Goal: Task Accomplishment & Management: Complete application form

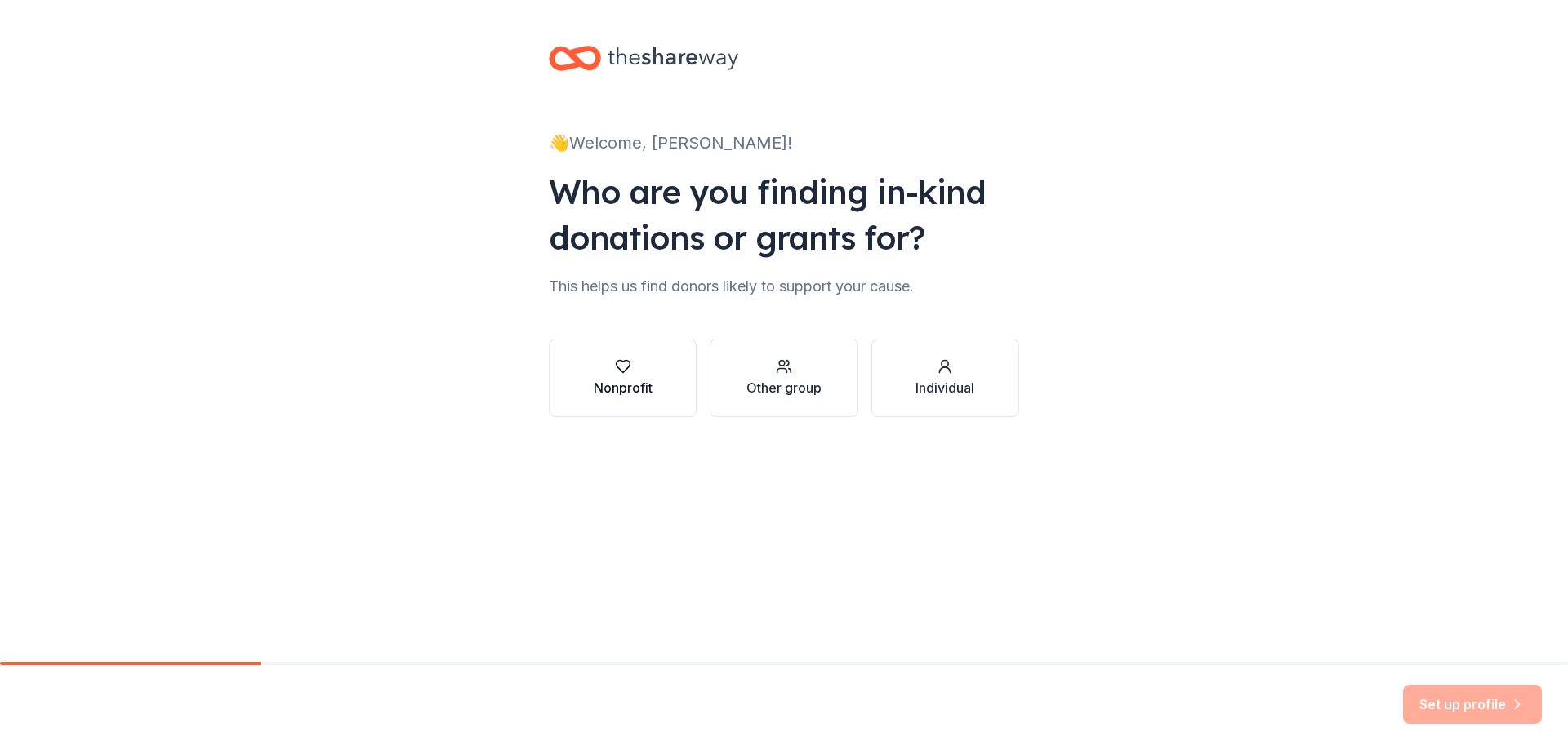
click at [638, 364] on div "button" at bounding box center [623, 367] width 58 height 16
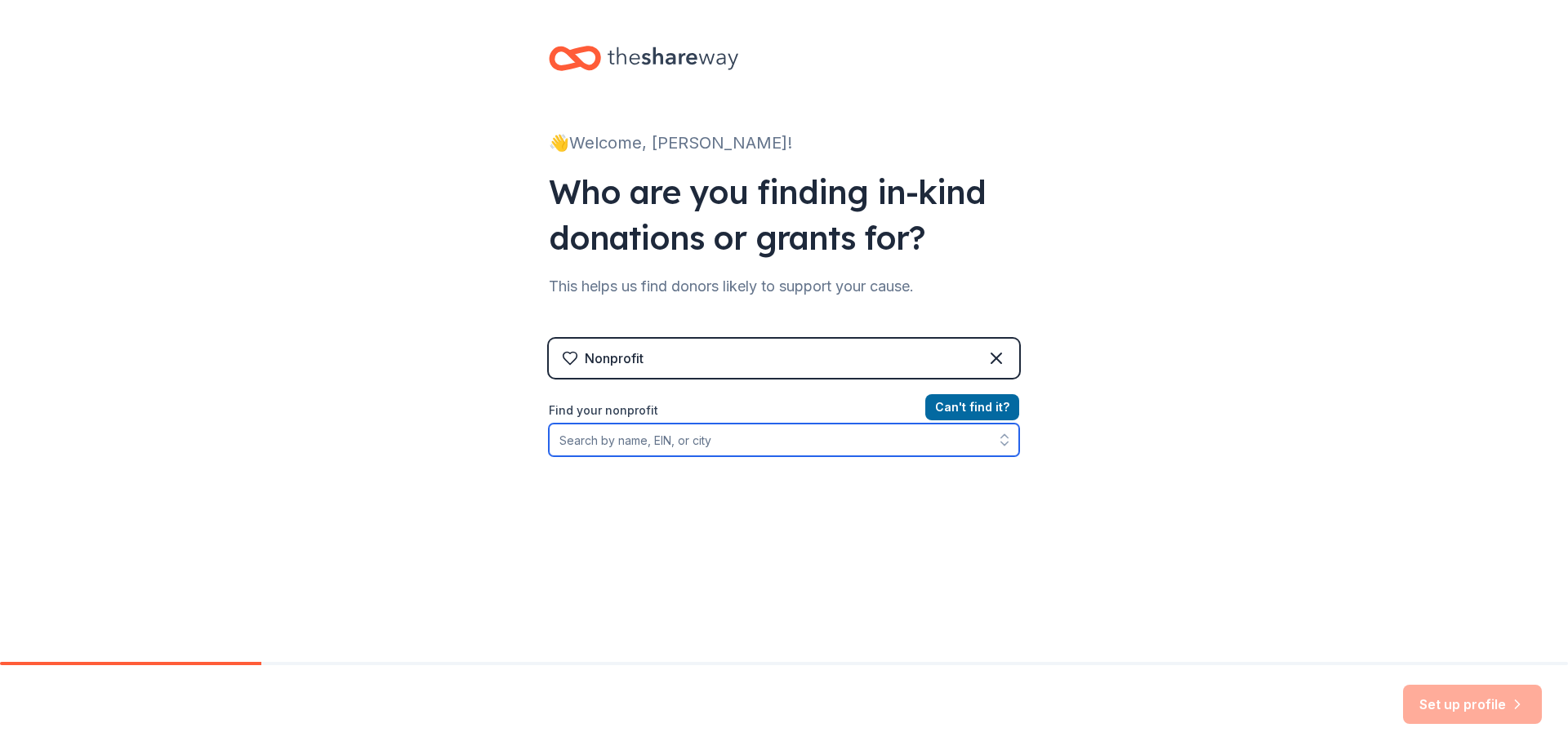
click at [884, 437] on input "Find your nonprofit" at bounding box center [784, 439] width 470 height 33
type input "el concilio california"
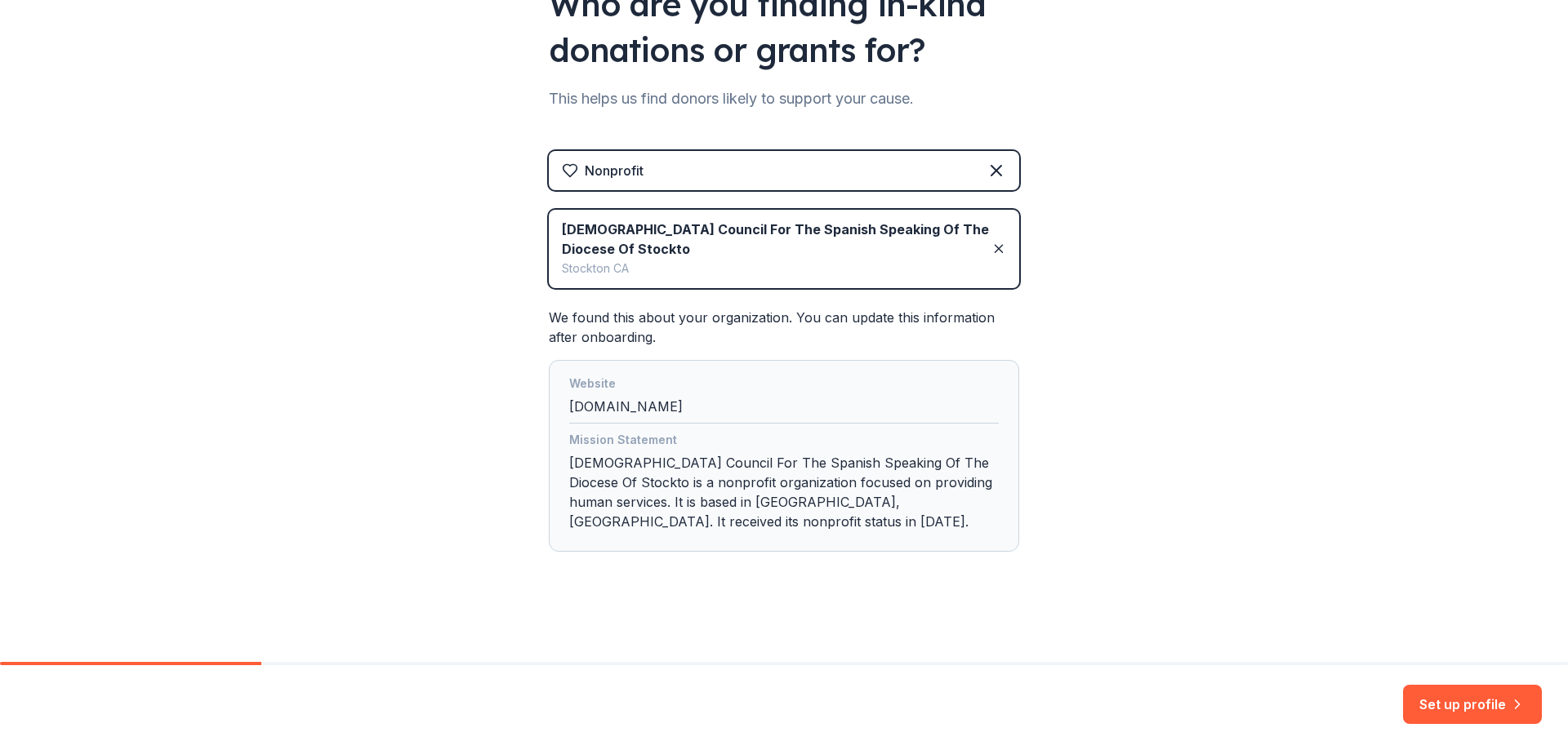
scroll to position [189, 0]
click at [1470, 697] on button "Set up profile" at bounding box center [1472, 705] width 139 height 39
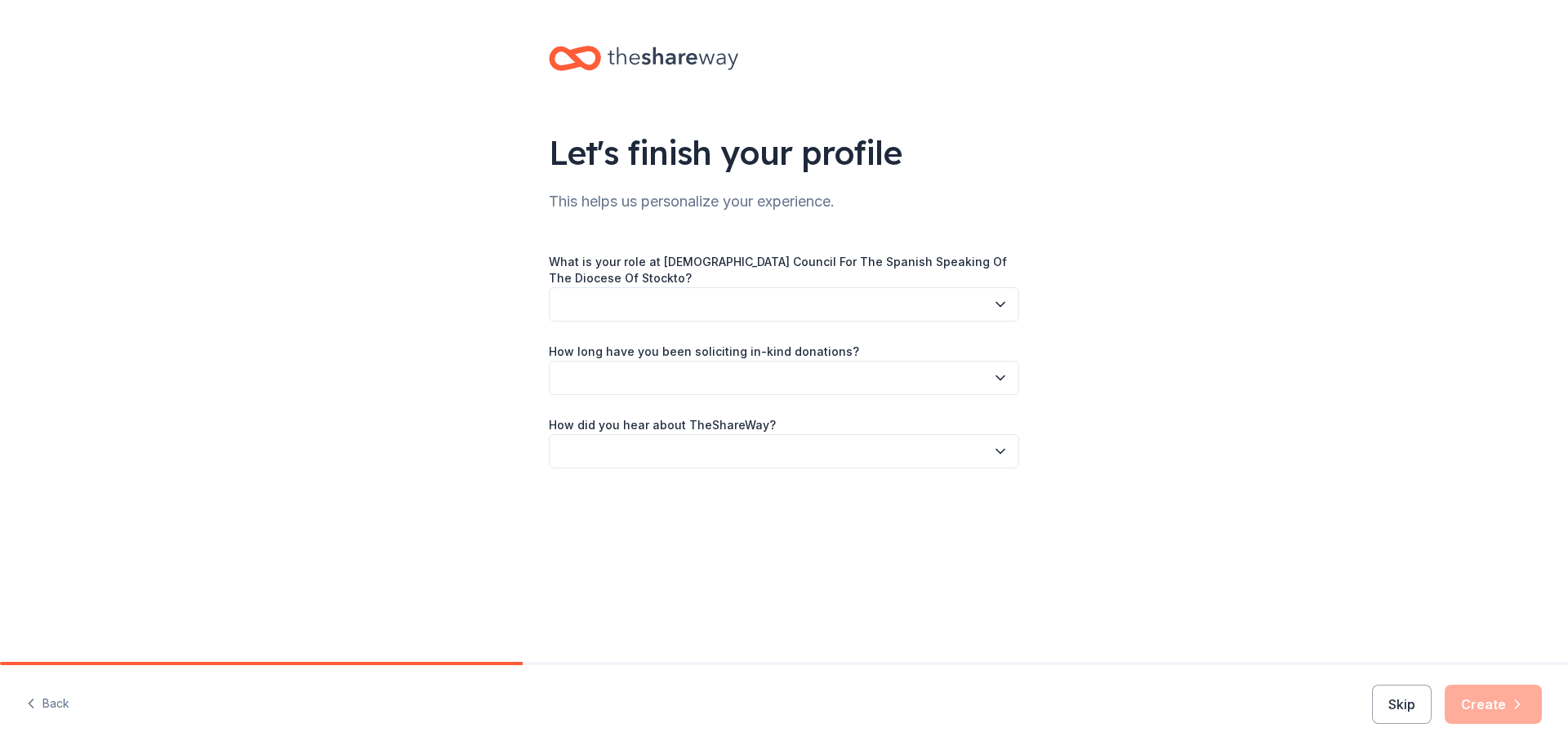
click at [892, 300] on button "button" at bounding box center [784, 305] width 470 height 35
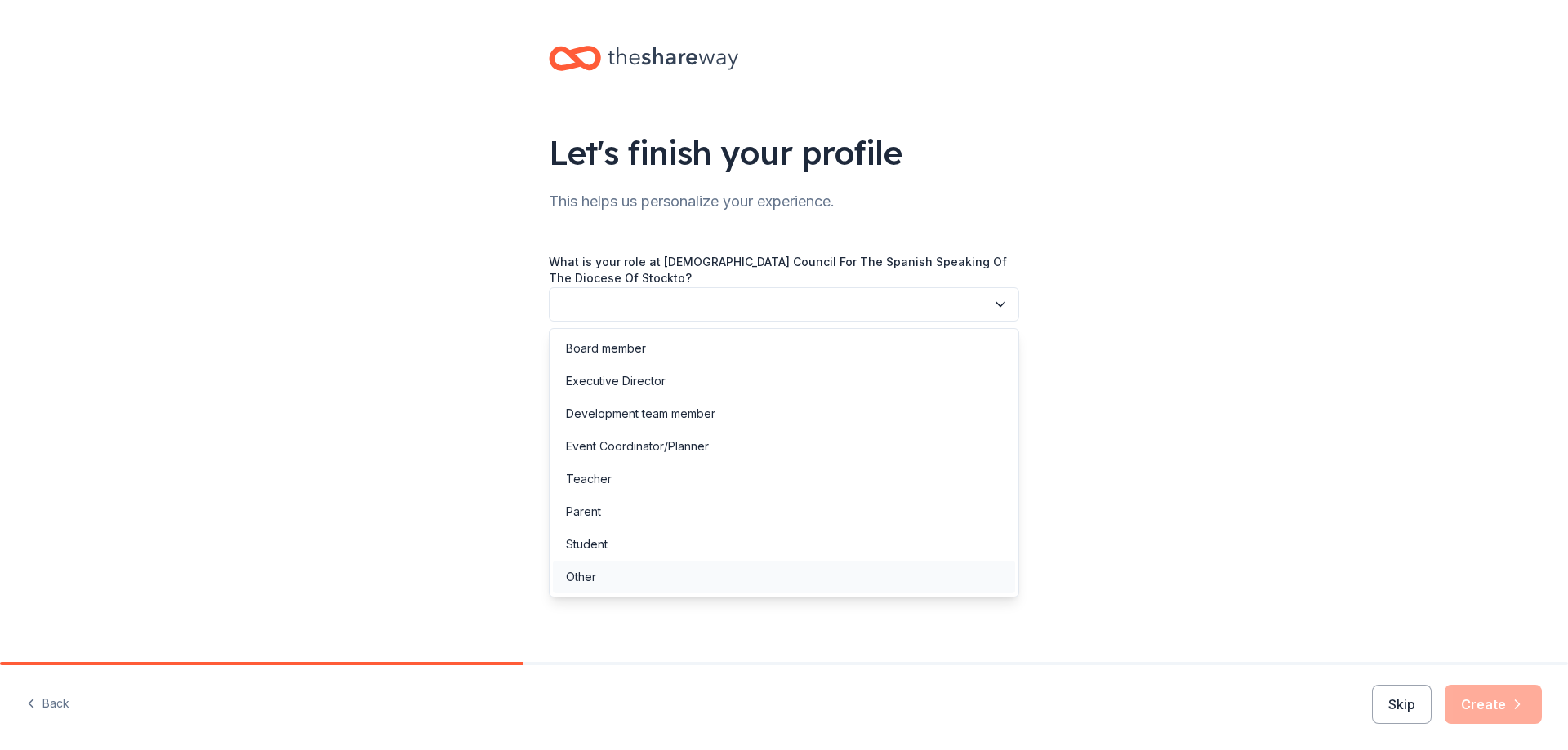
click at [607, 582] on div "Other" at bounding box center [784, 576] width 462 height 33
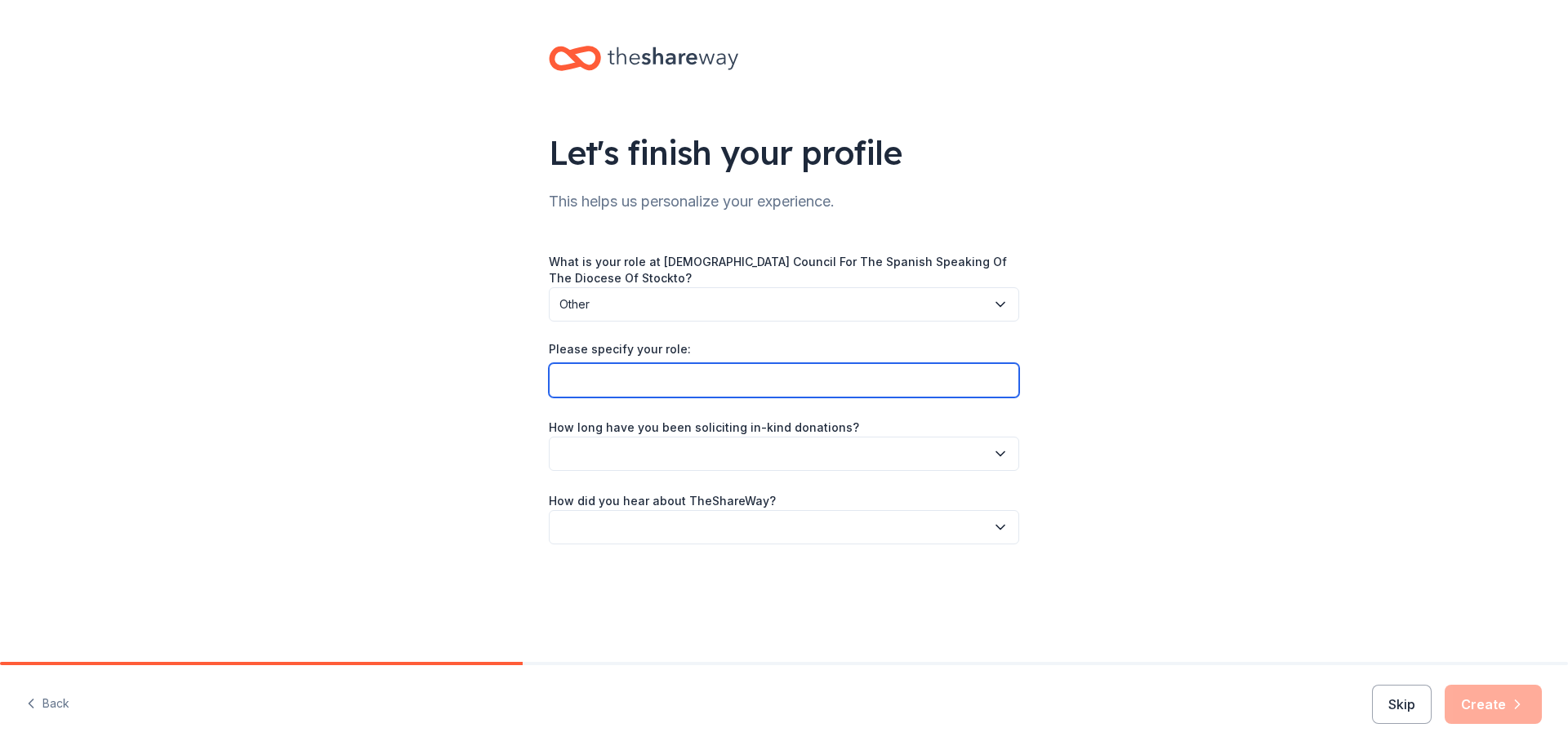
click at [707, 382] on input "Please specify your role:" at bounding box center [784, 380] width 470 height 35
type input "office assistant"
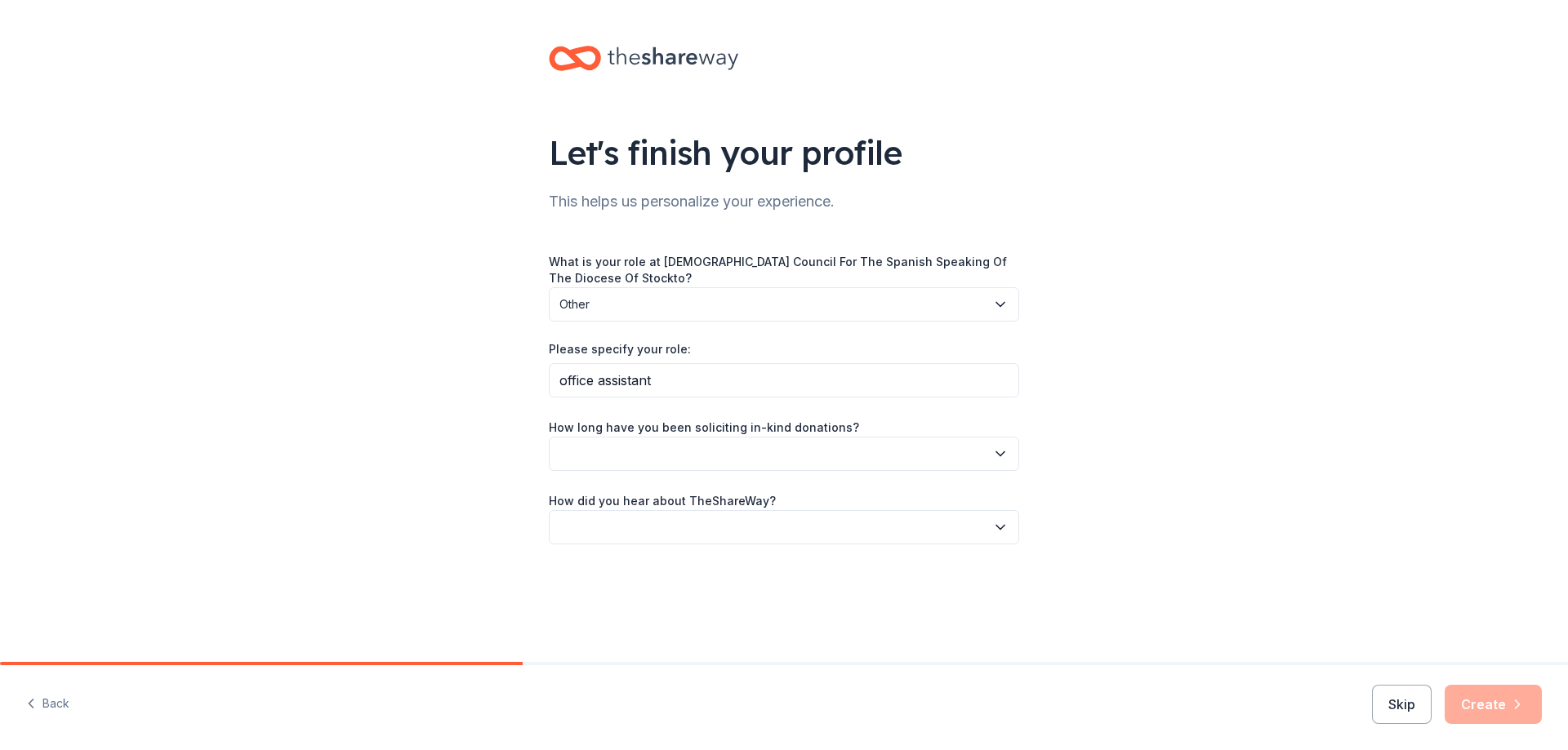
click at [735, 439] on button "button" at bounding box center [784, 453] width 470 height 35
click at [697, 493] on div "This is my first time!" at bounding box center [784, 498] width 462 height 33
click at [702, 522] on button "button" at bounding box center [784, 527] width 470 height 35
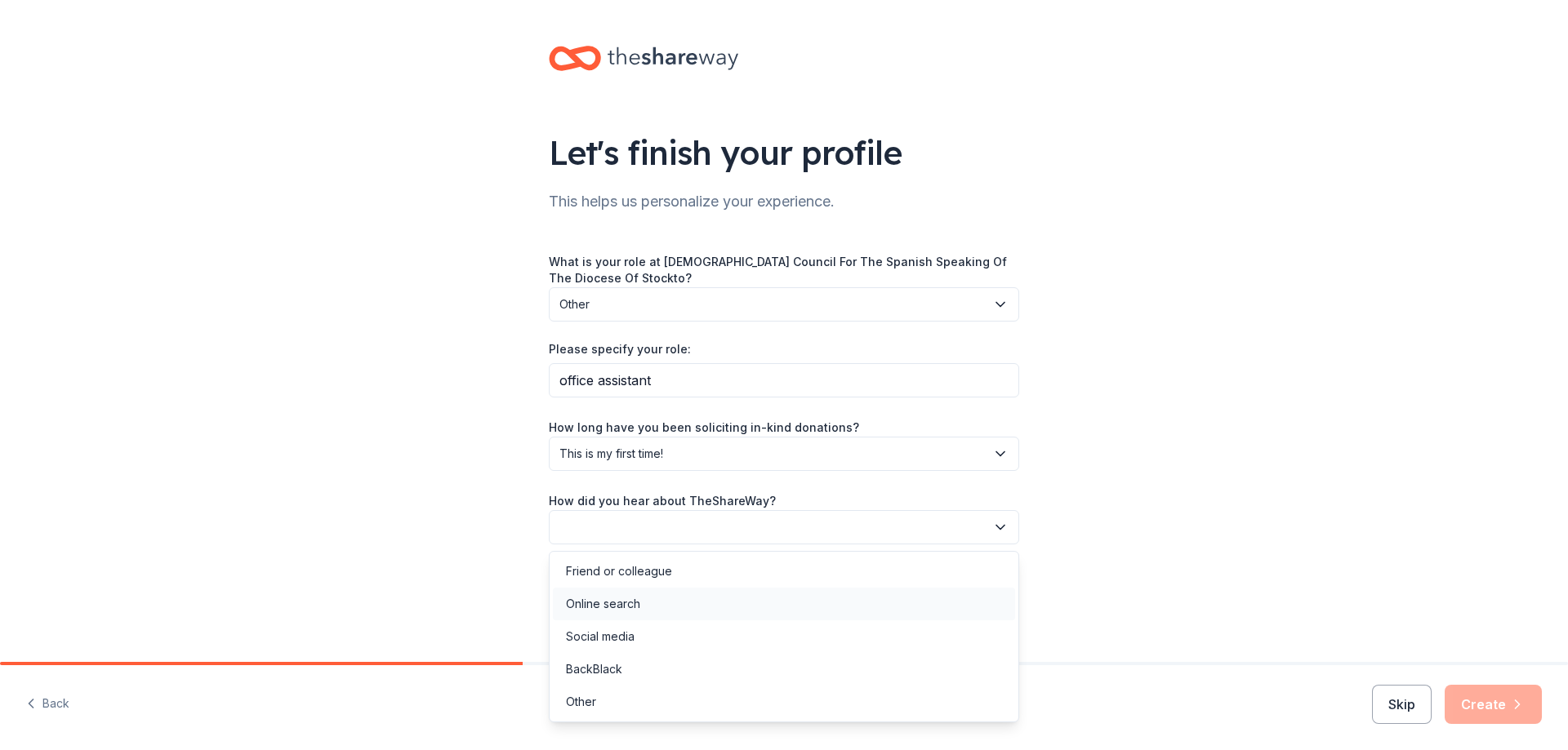
click at [634, 608] on div "Online search" at bounding box center [603, 604] width 74 height 19
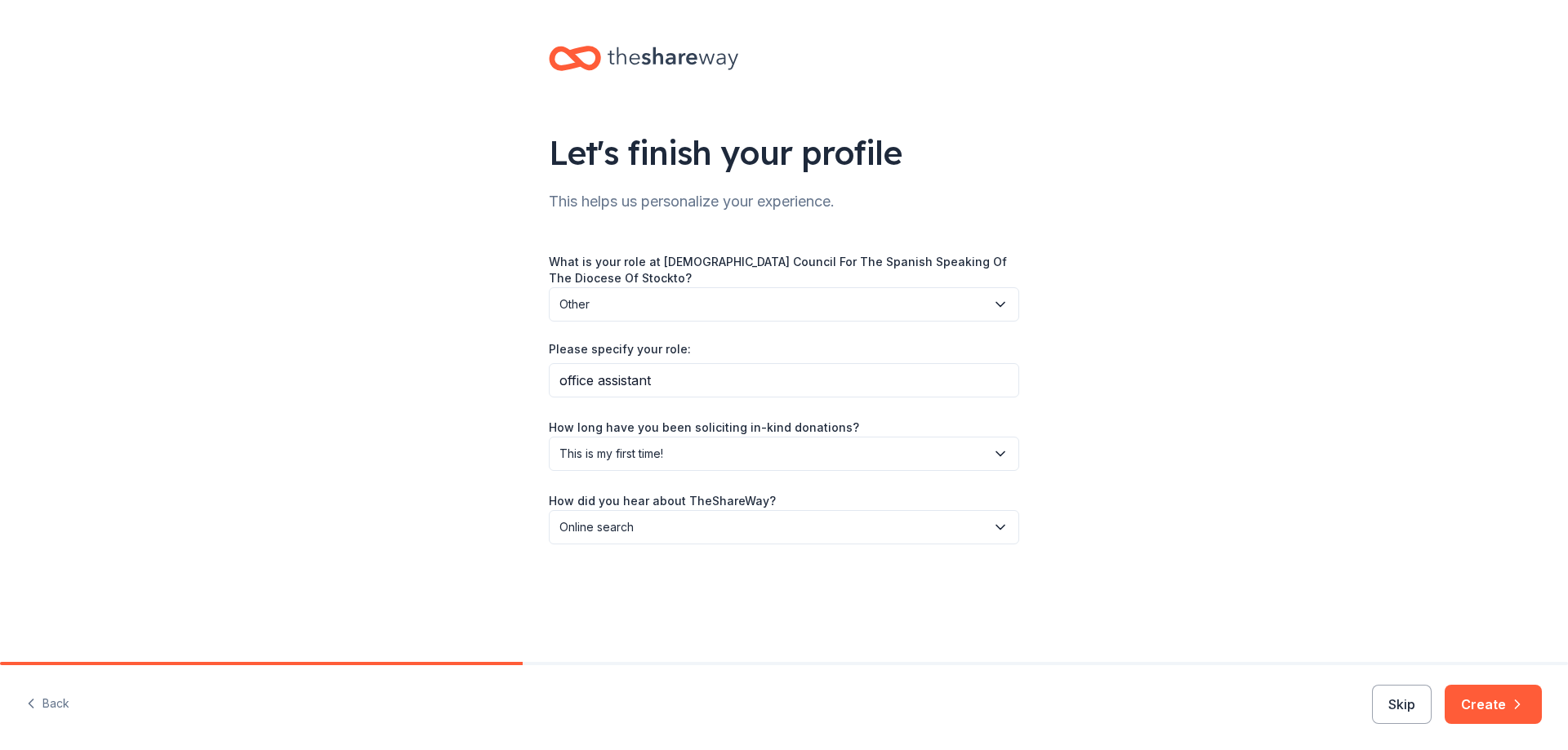
click at [1506, 698] on button "Create" at bounding box center [1494, 705] width 97 height 39
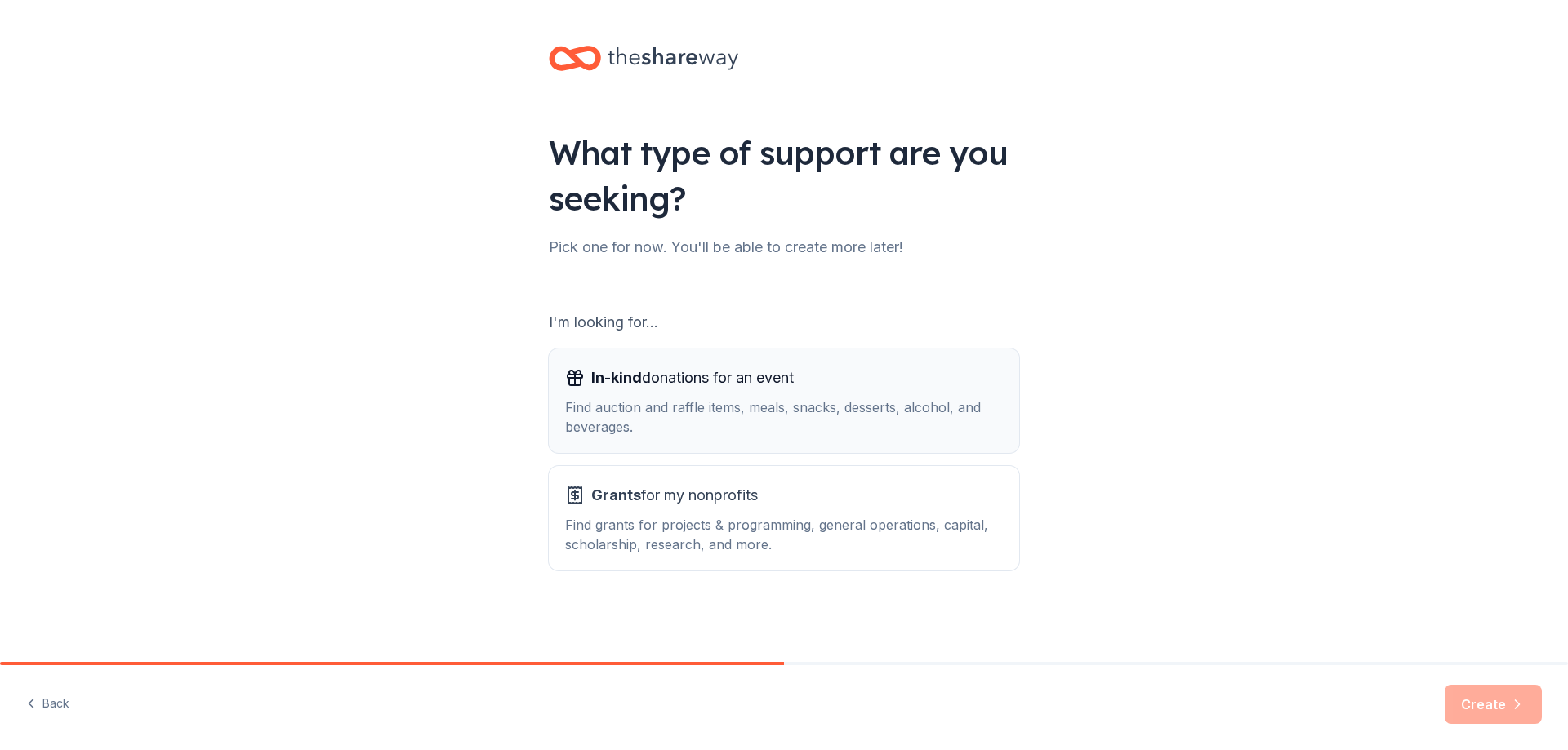
click at [801, 416] on div "Find auction and raffle items, meals, snacks, desserts, alcohol, and beverages." at bounding box center [784, 417] width 438 height 39
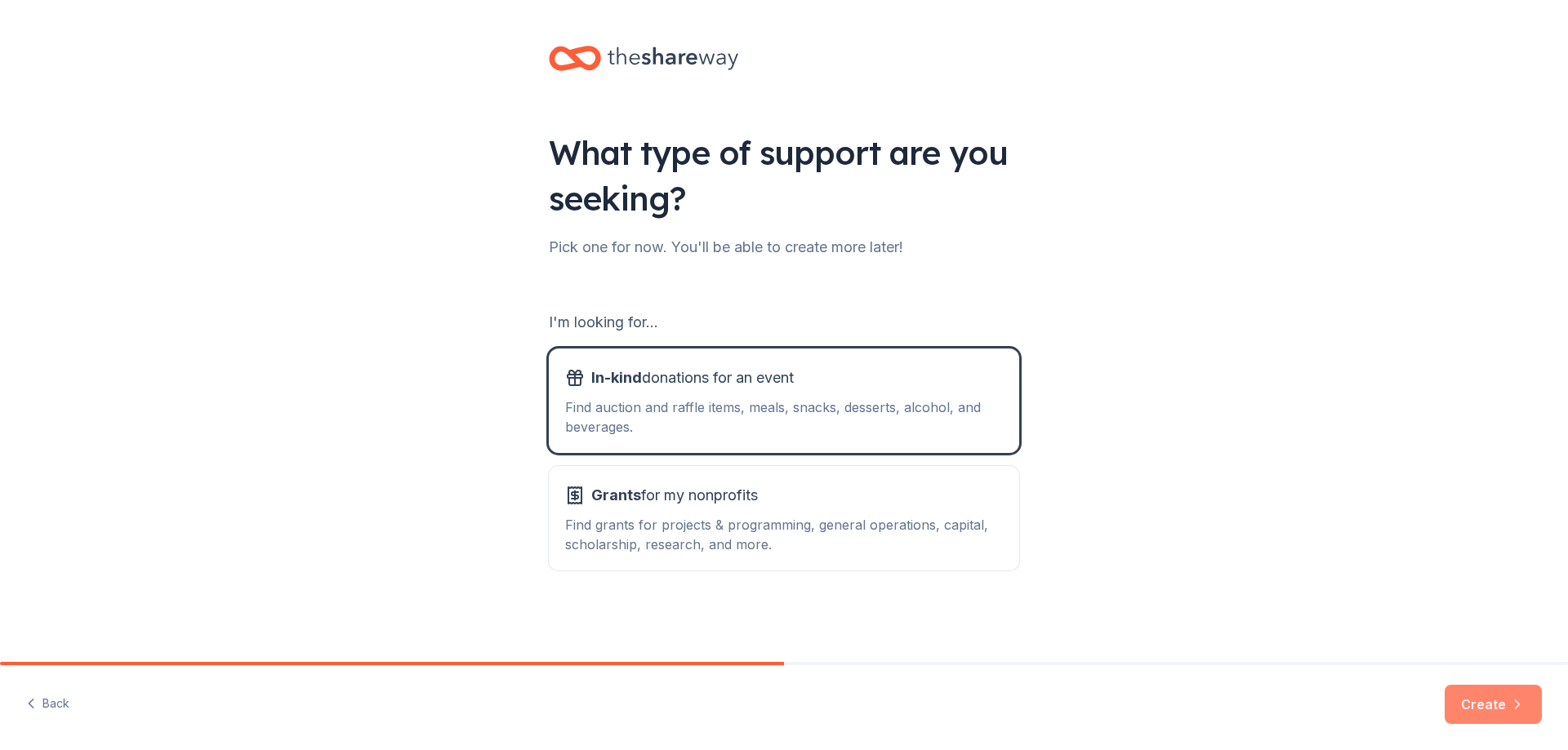
click at [1505, 707] on button "Create" at bounding box center [1494, 705] width 97 height 39
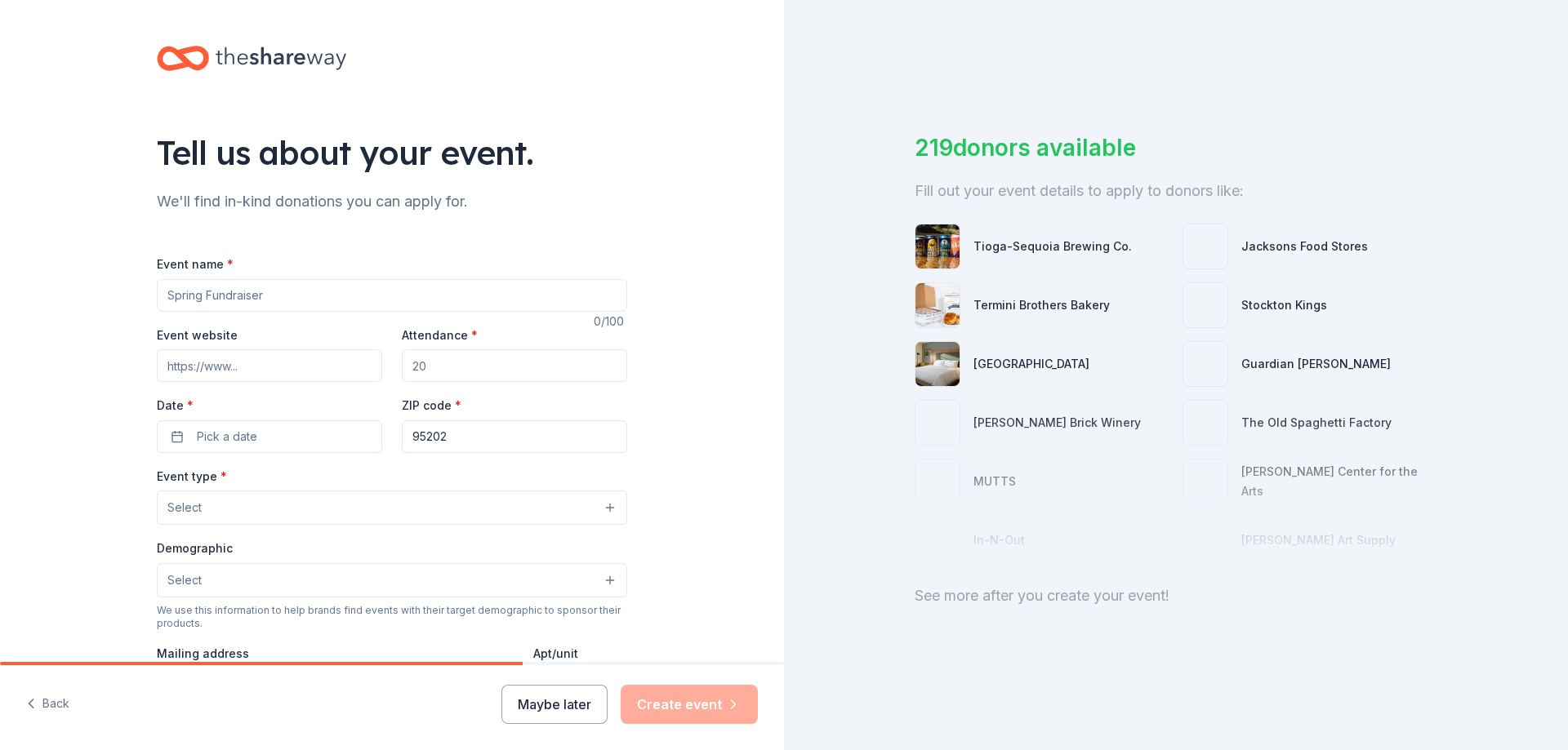
scroll to position [81, 0]
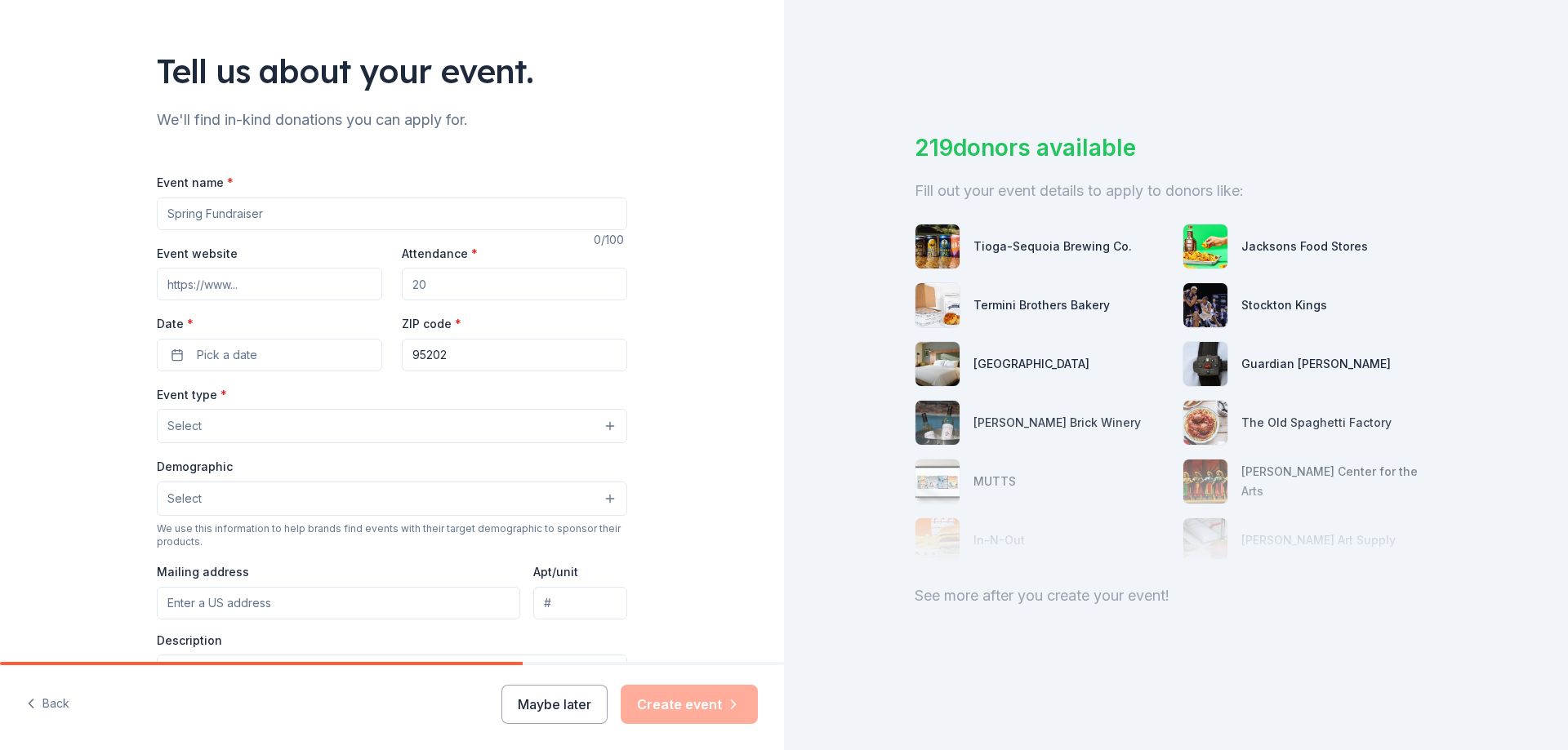
click at [346, 218] on input "Event name *" at bounding box center [392, 213] width 470 height 33
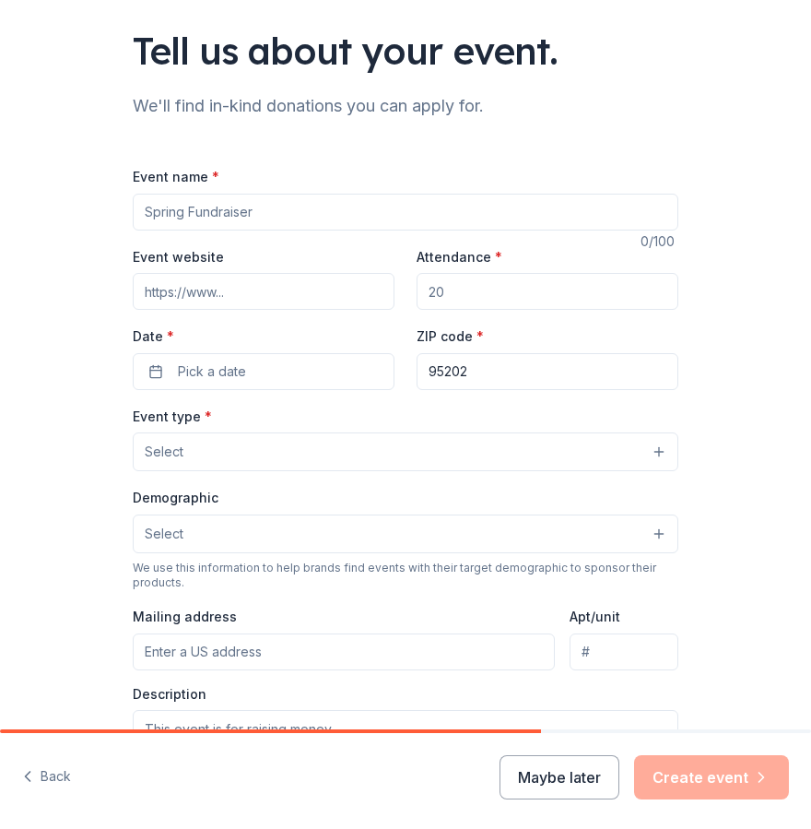
click at [196, 206] on input "Event name *" at bounding box center [406, 212] width 546 height 37
type input "an evening of celebration honors and tribute"
drag, startPoint x: 448, startPoint y: 297, endPoint x: 396, endPoint y: 294, distance: 52.6
click at [396, 294] on div "Event website Attendance * Date * Pick a date ZIP code * 95202" at bounding box center [406, 317] width 546 height 145
click at [455, 285] on input "Attendance *" at bounding box center [548, 291] width 262 height 37
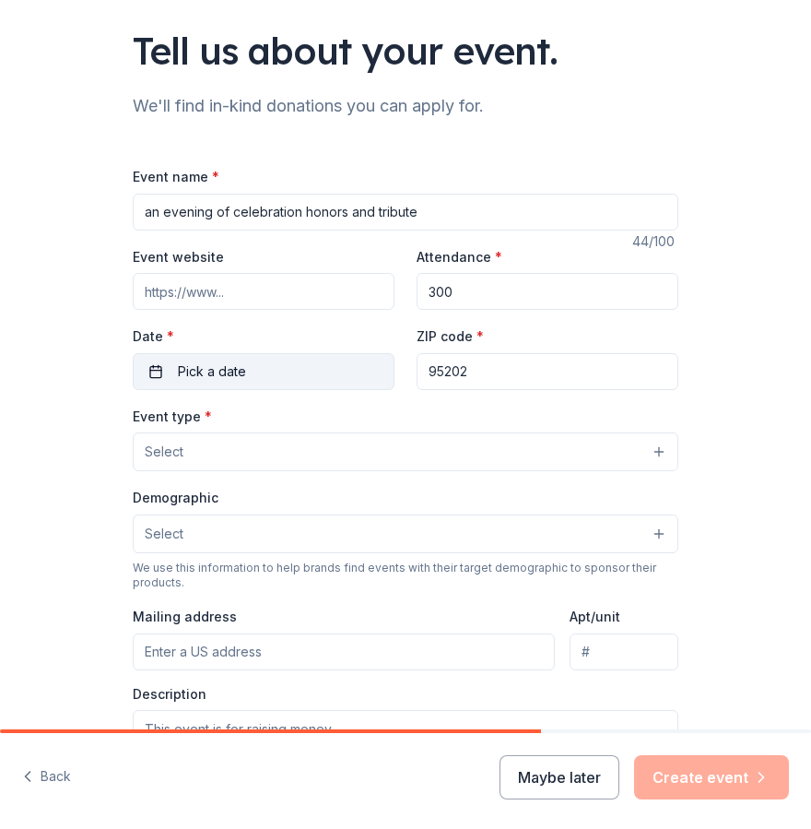
type input "300"
click at [223, 370] on span "Pick a date" at bounding box center [212, 371] width 68 height 22
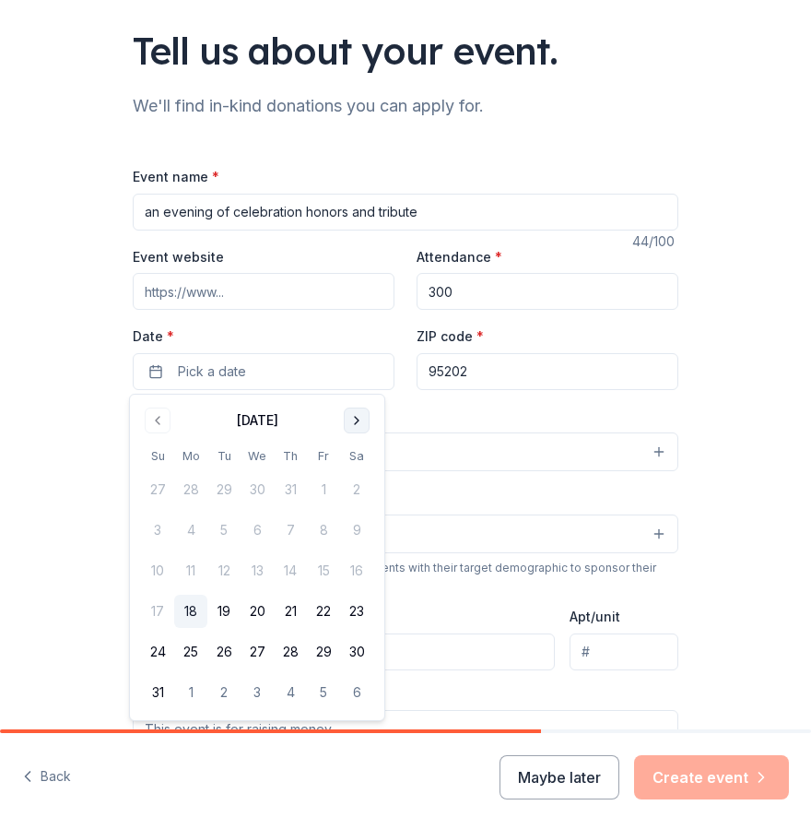
click at [357, 422] on button "Go to next month" at bounding box center [357, 420] width 26 height 26
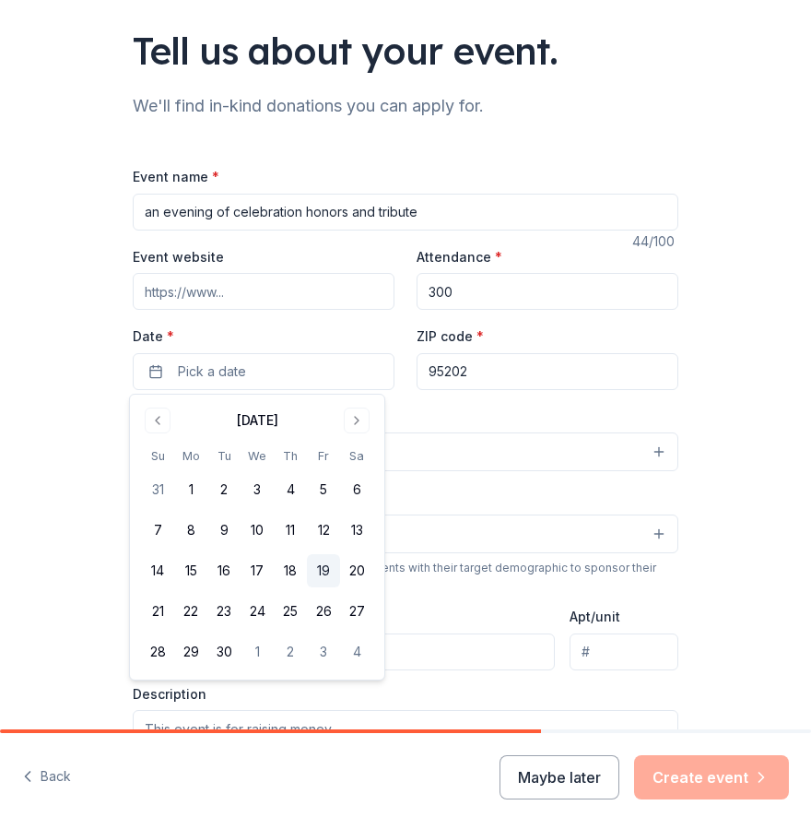
click at [319, 576] on button "19" at bounding box center [323, 570] width 33 height 33
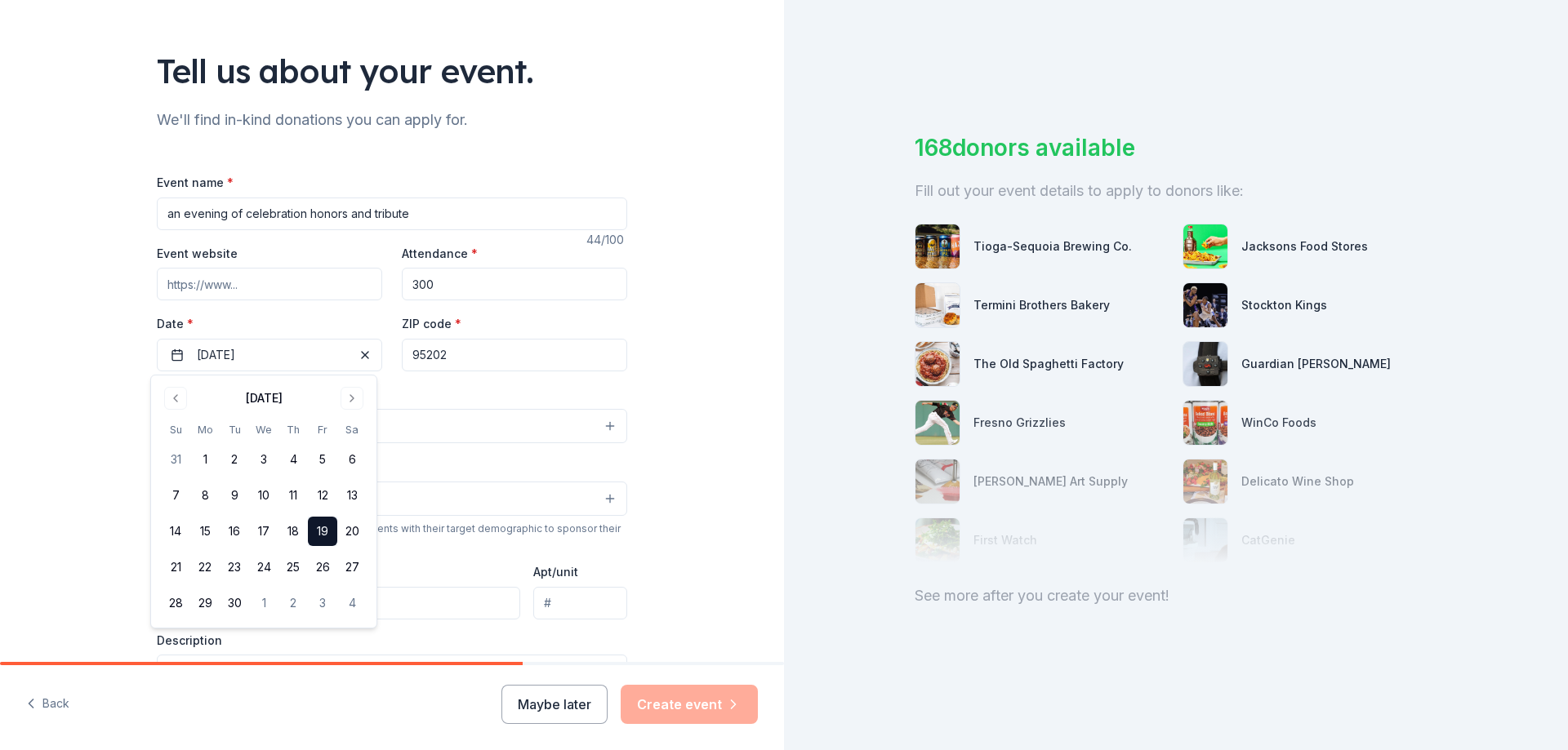
click at [231, 273] on input "Event website" at bounding box center [269, 283] width 225 height 33
paste input "https://www.elconcilio.org/events/el-concilio-california-evening-of-celebration…"
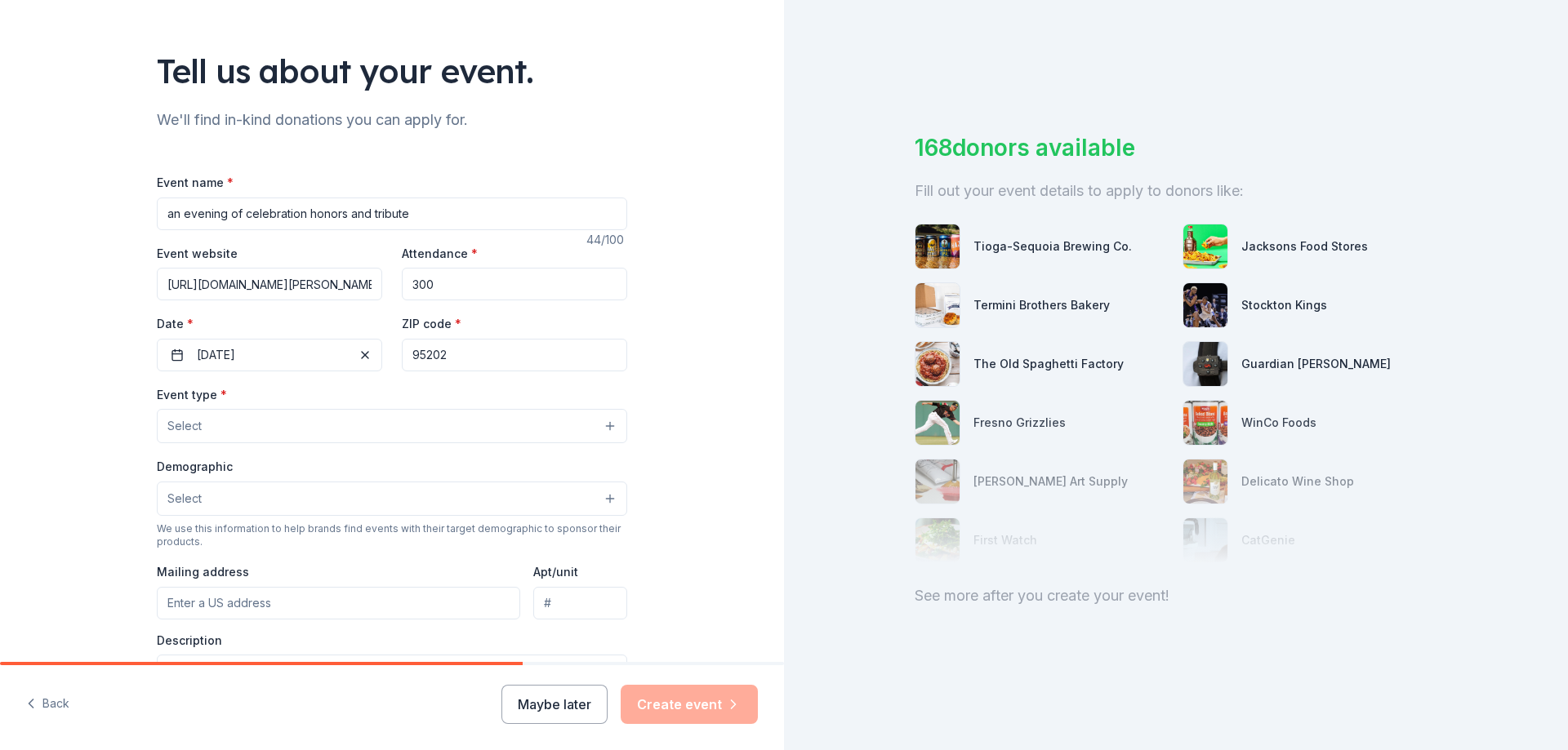
scroll to position [0, 246]
type input "https://www.elconcilio.org/events/el-concilio-california-evening-of-celebration…"
click at [481, 352] on input "95202" at bounding box center [515, 355] width 225 height 33
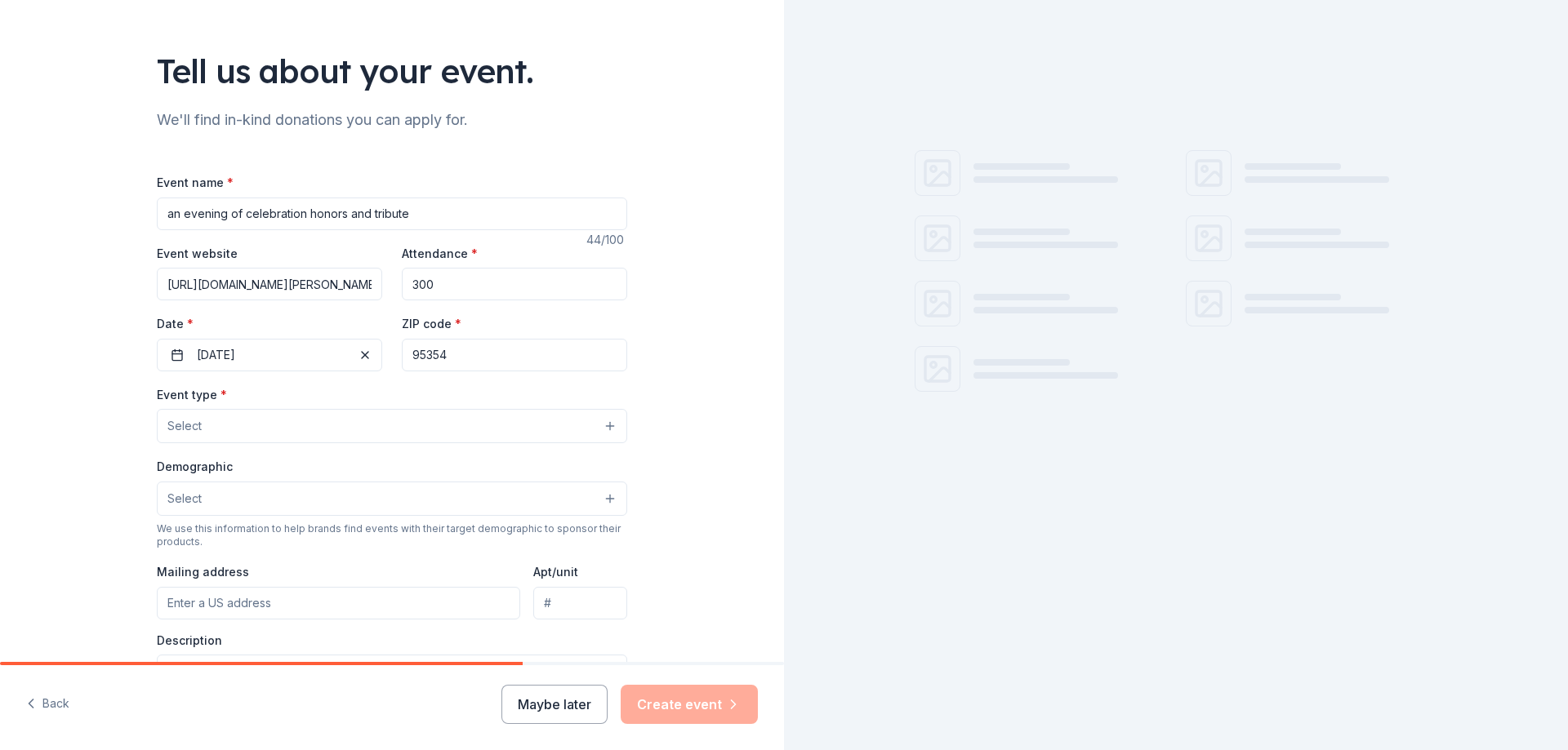
type input "95354"
click at [189, 416] on span "Select" at bounding box center [184, 426] width 35 height 19
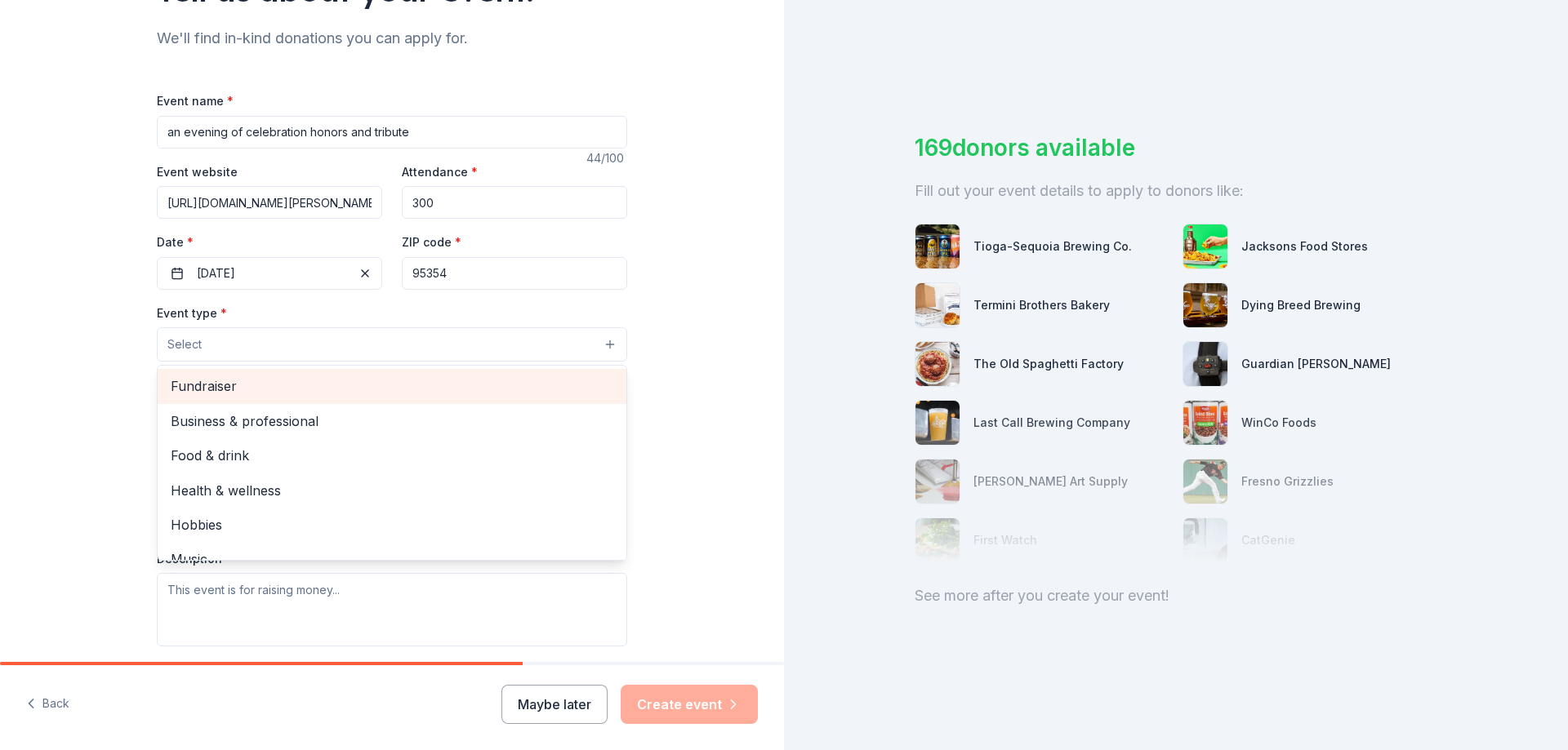
click at [222, 383] on span "Fundraiser" at bounding box center [392, 386] width 443 height 21
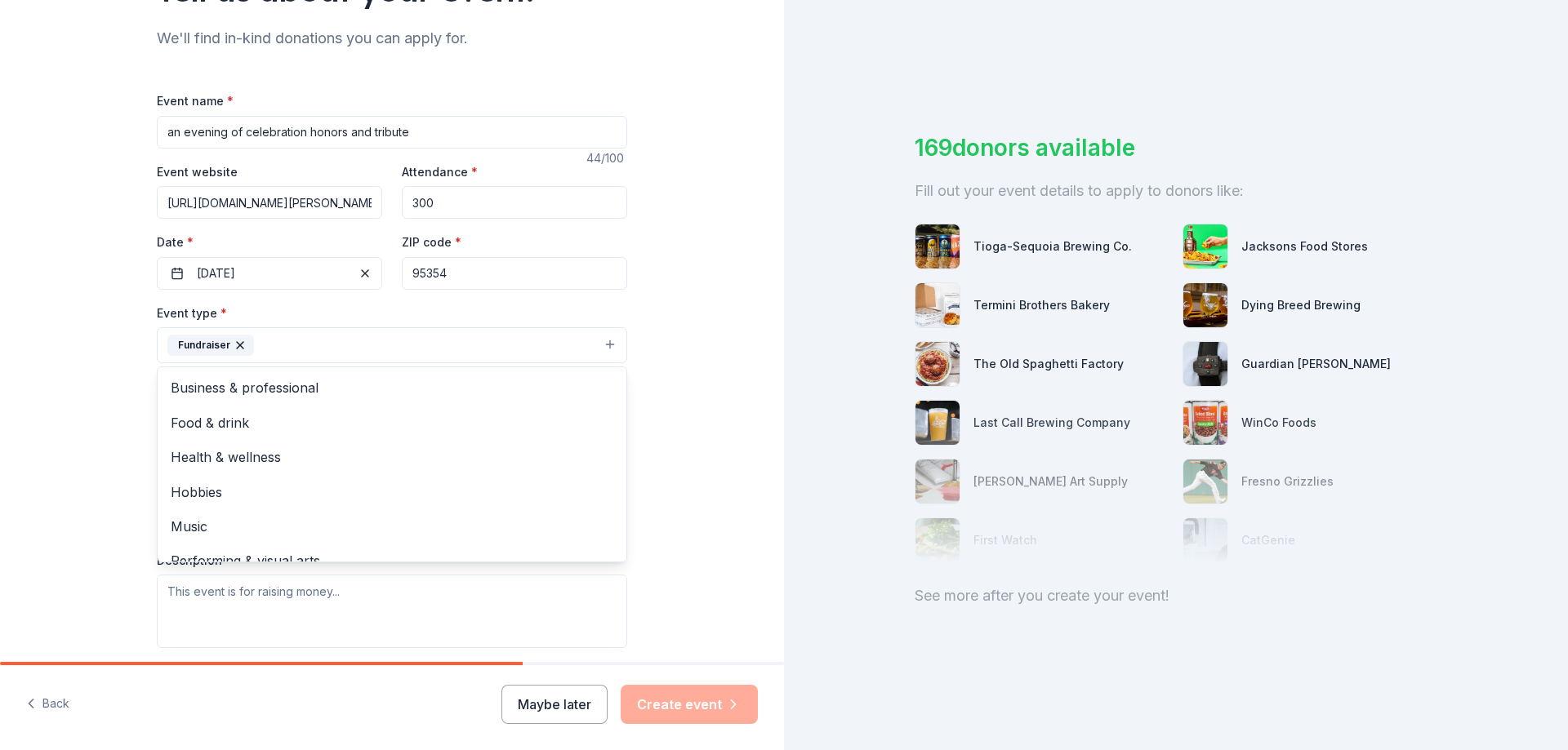
click at [91, 392] on div "Tell us about your event. We'll find in-kind donations you can apply for. Event…" at bounding box center [392, 381] width 784 height 1088
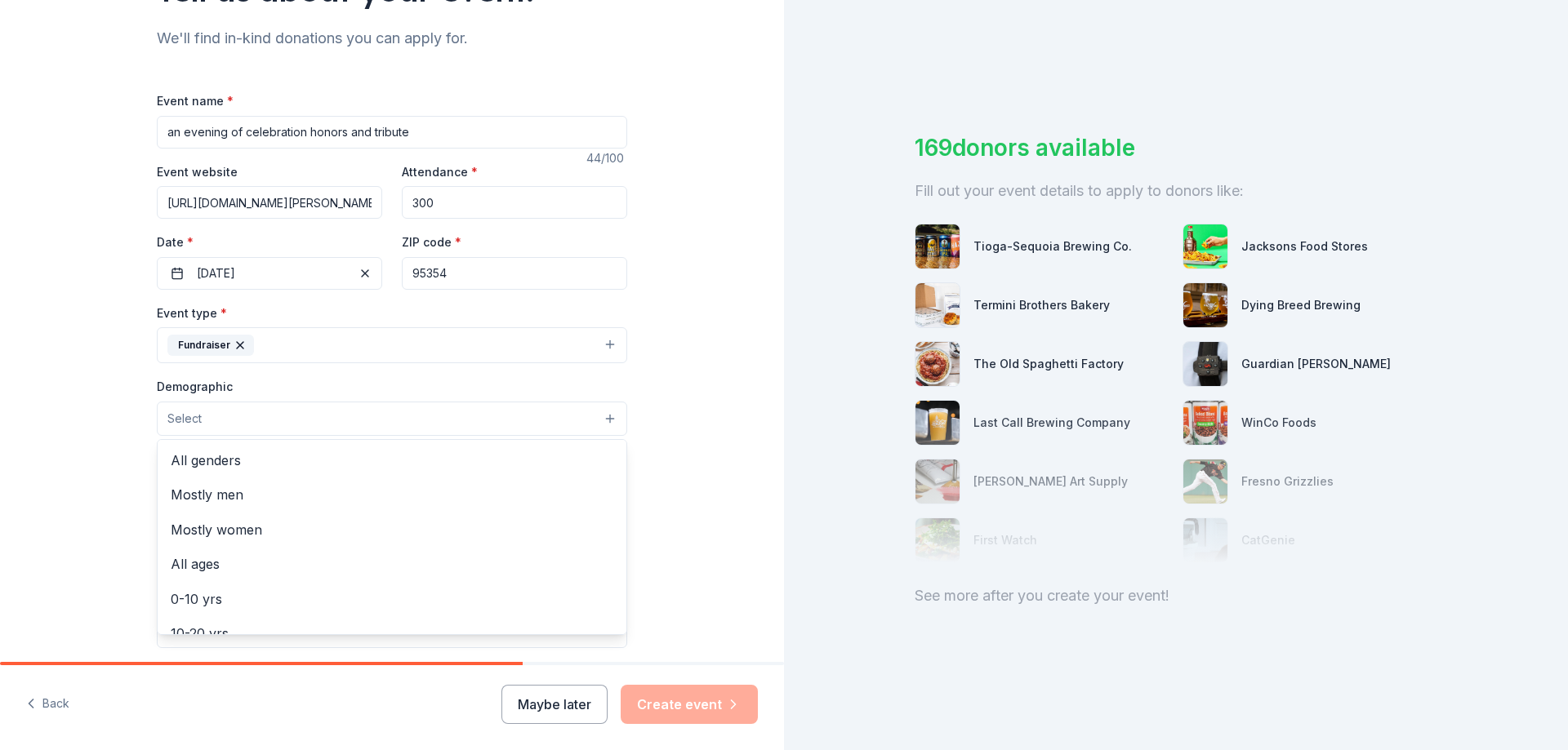
click at [204, 405] on button "Select" at bounding box center [392, 419] width 470 height 35
click at [215, 460] on span "All genders" at bounding box center [392, 460] width 443 height 21
click at [112, 444] on div "Tell us about your event. We'll find in-kind donations you can apply for. Event…" at bounding box center [392, 382] width 784 height 1090
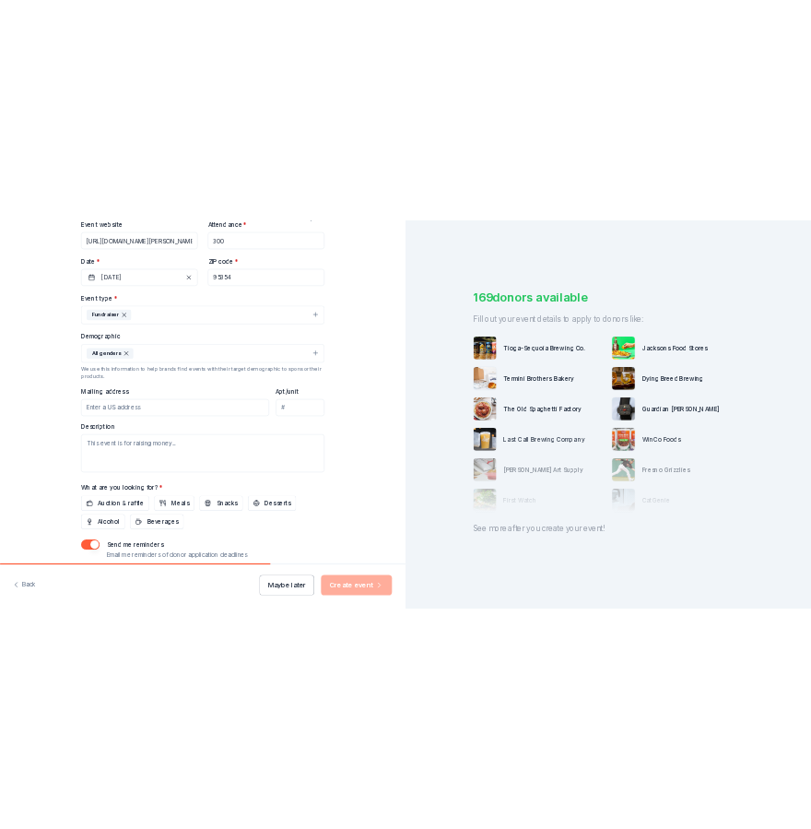
scroll to position [461, 0]
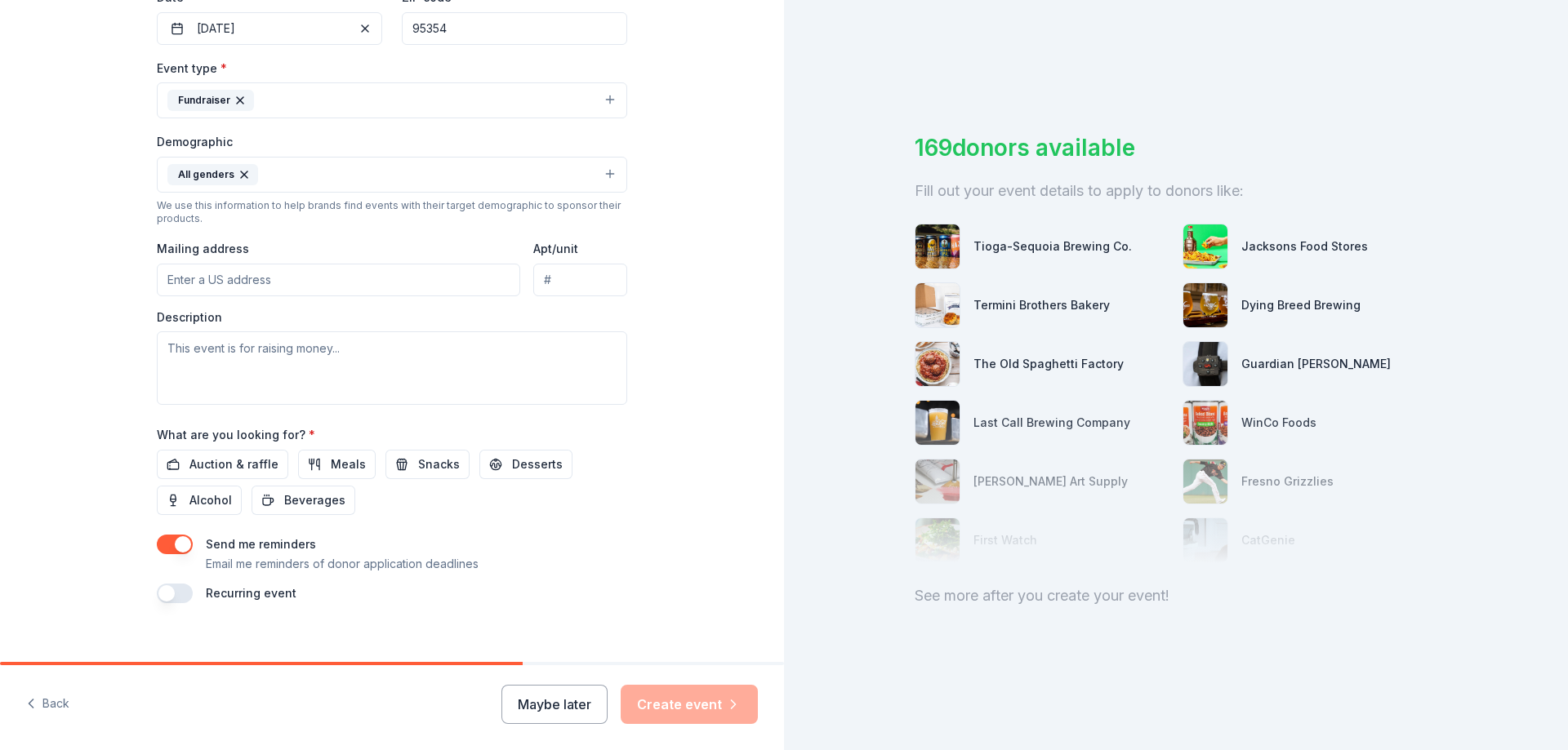
click at [262, 283] on input "Mailing address" at bounding box center [338, 280] width 363 height 33
type input "1314 H Street, Modesto, CA, 95354"
click at [282, 354] on textarea at bounding box center [392, 367] width 470 height 73
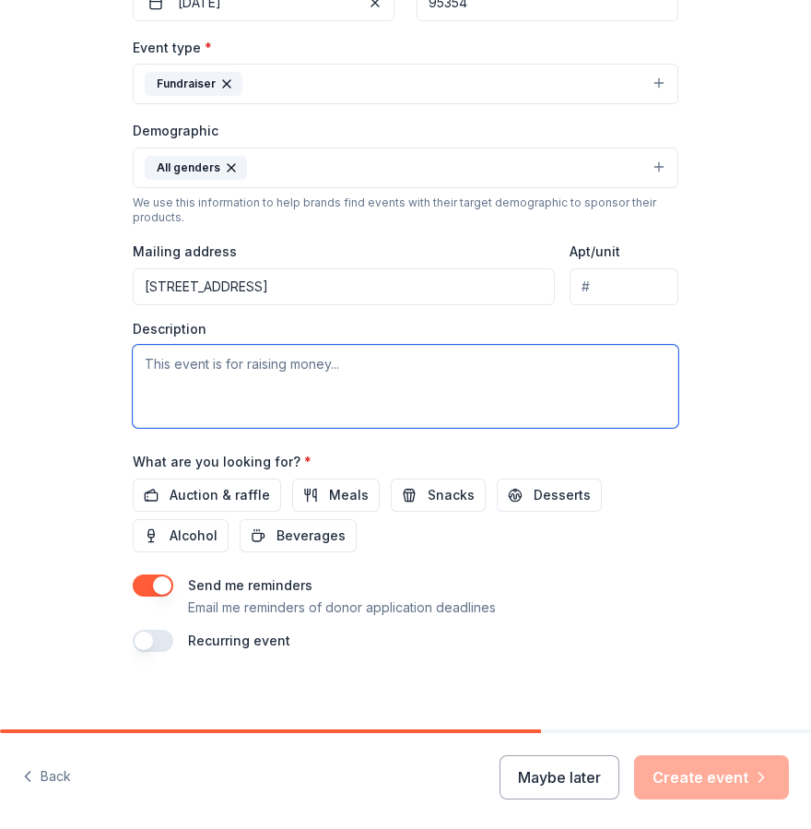
click at [293, 384] on textarea at bounding box center [406, 386] width 546 height 83
paste textarea "El Concilio California began delivering services in 1968 and has been a nationa…"
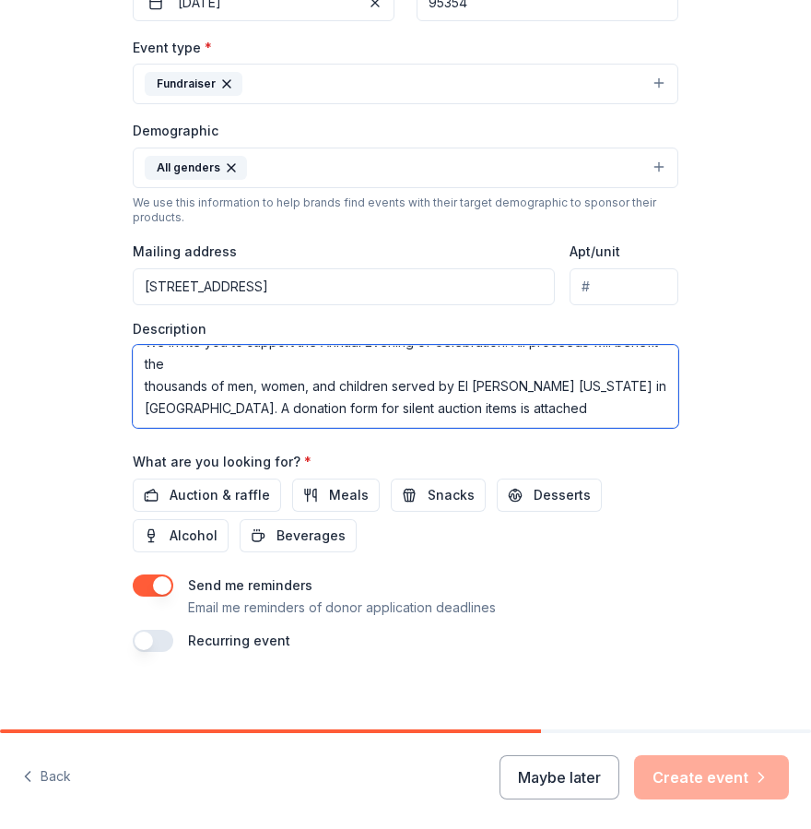
scroll to position [310, 0]
drag, startPoint x: 190, startPoint y: 409, endPoint x: 510, endPoint y: 405, distance: 319.9
click at [510, 405] on textarea "El Concilio California began delivering services in 1968 and has been a nationa…" at bounding box center [406, 386] width 546 height 83
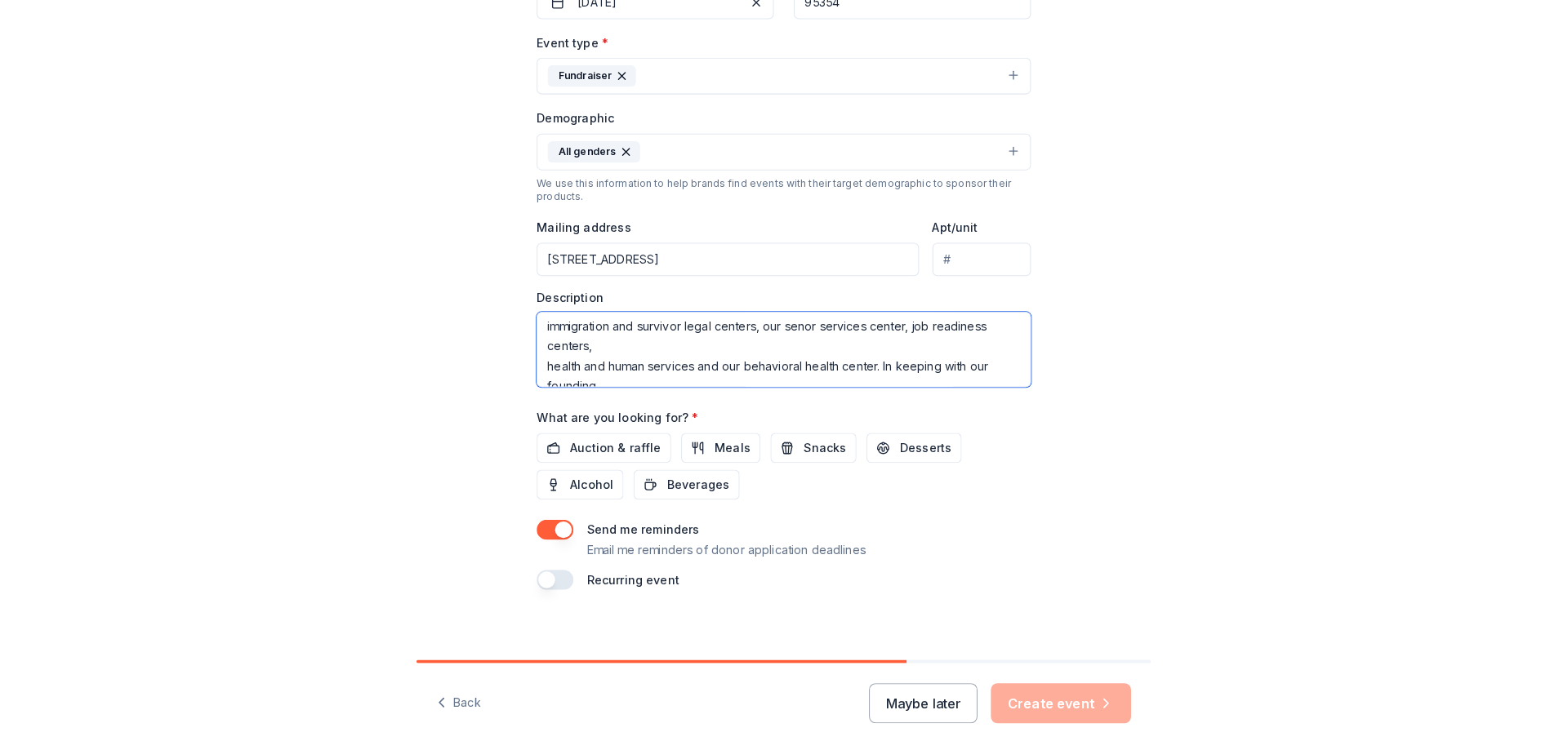
scroll to position [0, 0]
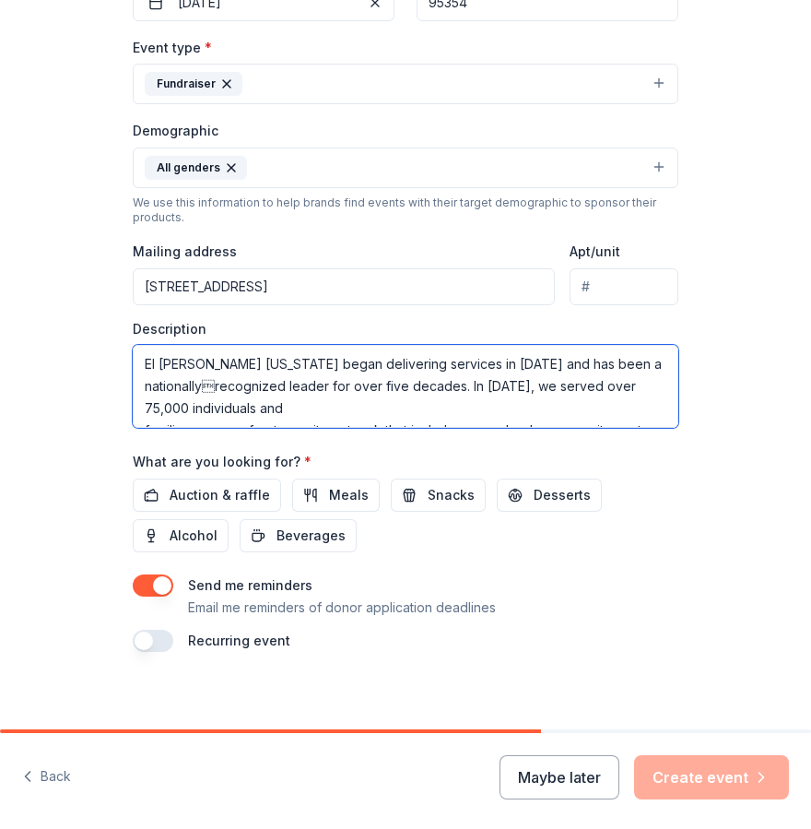
click at [221, 404] on textarea "El Concilio California began delivering services in 1968 and has been a nationa…" at bounding box center [406, 386] width 546 height 83
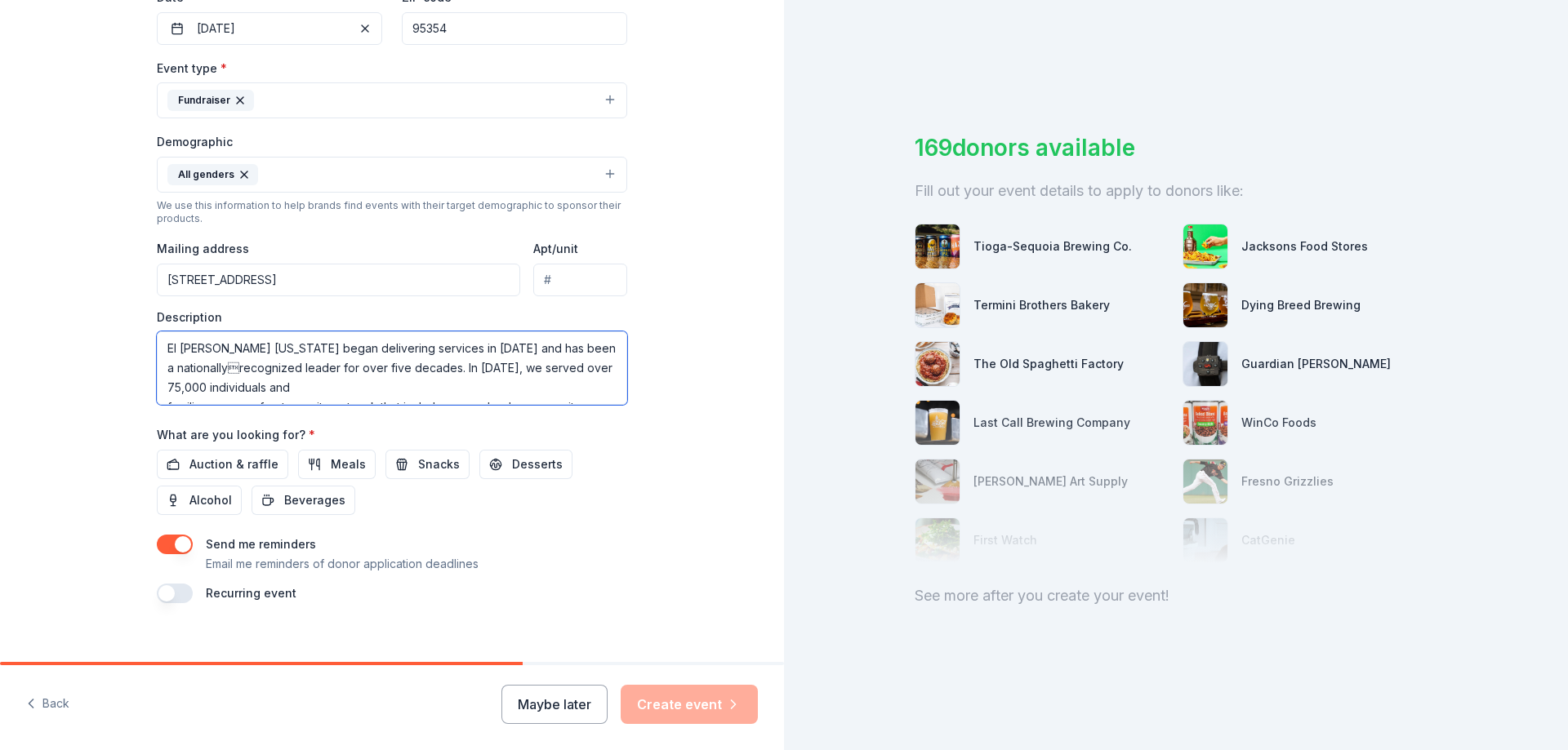
click at [164, 398] on textarea "El Concilio California began delivering services in 1968 and has been a nationa…" at bounding box center [392, 367] width 470 height 73
click at [162, 401] on textarea "El Concilio California began delivering services in 1968 and has been a nationa…" at bounding box center [392, 367] width 470 height 73
click at [266, 377] on textarea "El Concilio California began delivering services in 1968 and has been a nationa…" at bounding box center [392, 367] width 470 height 73
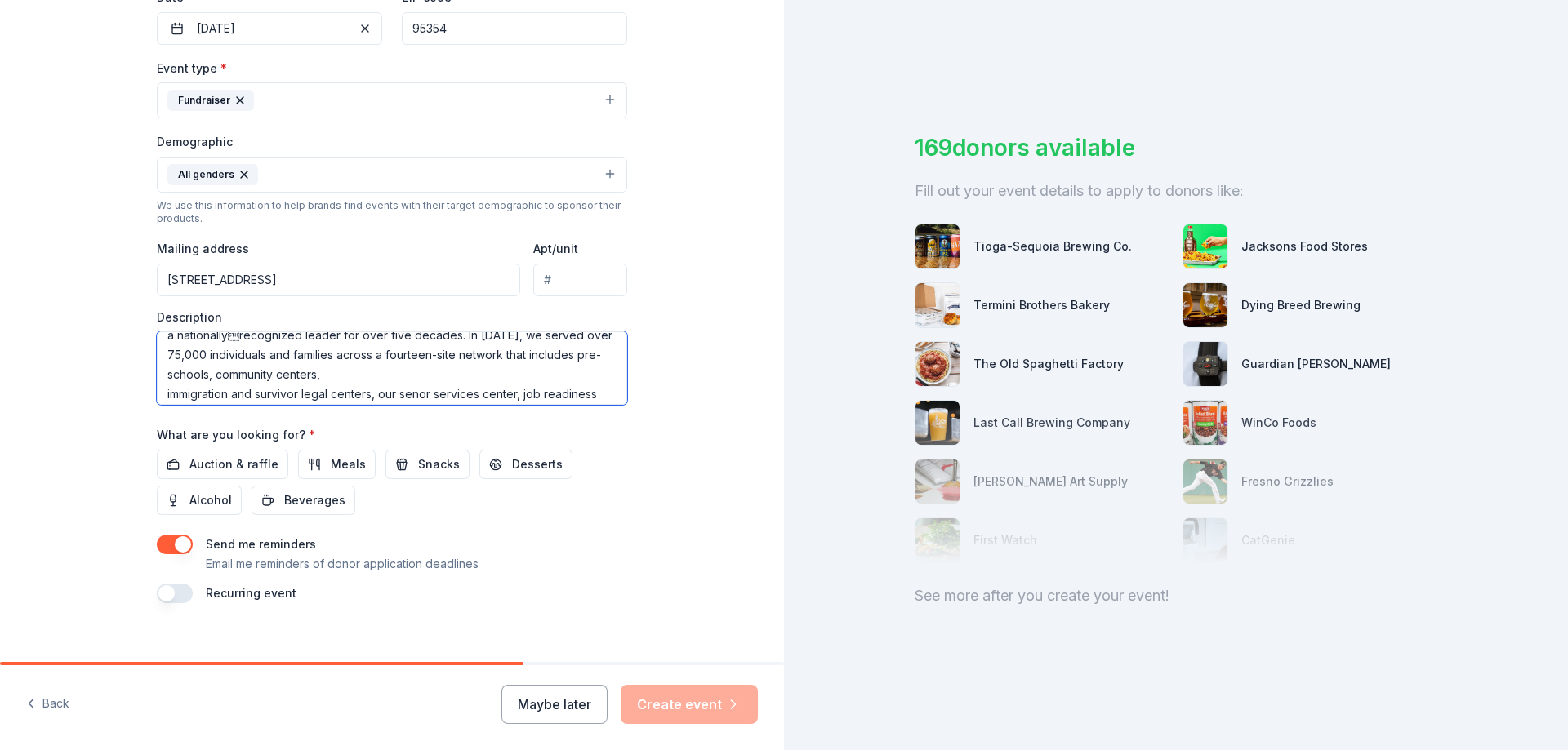
scroll to position [66, 0]
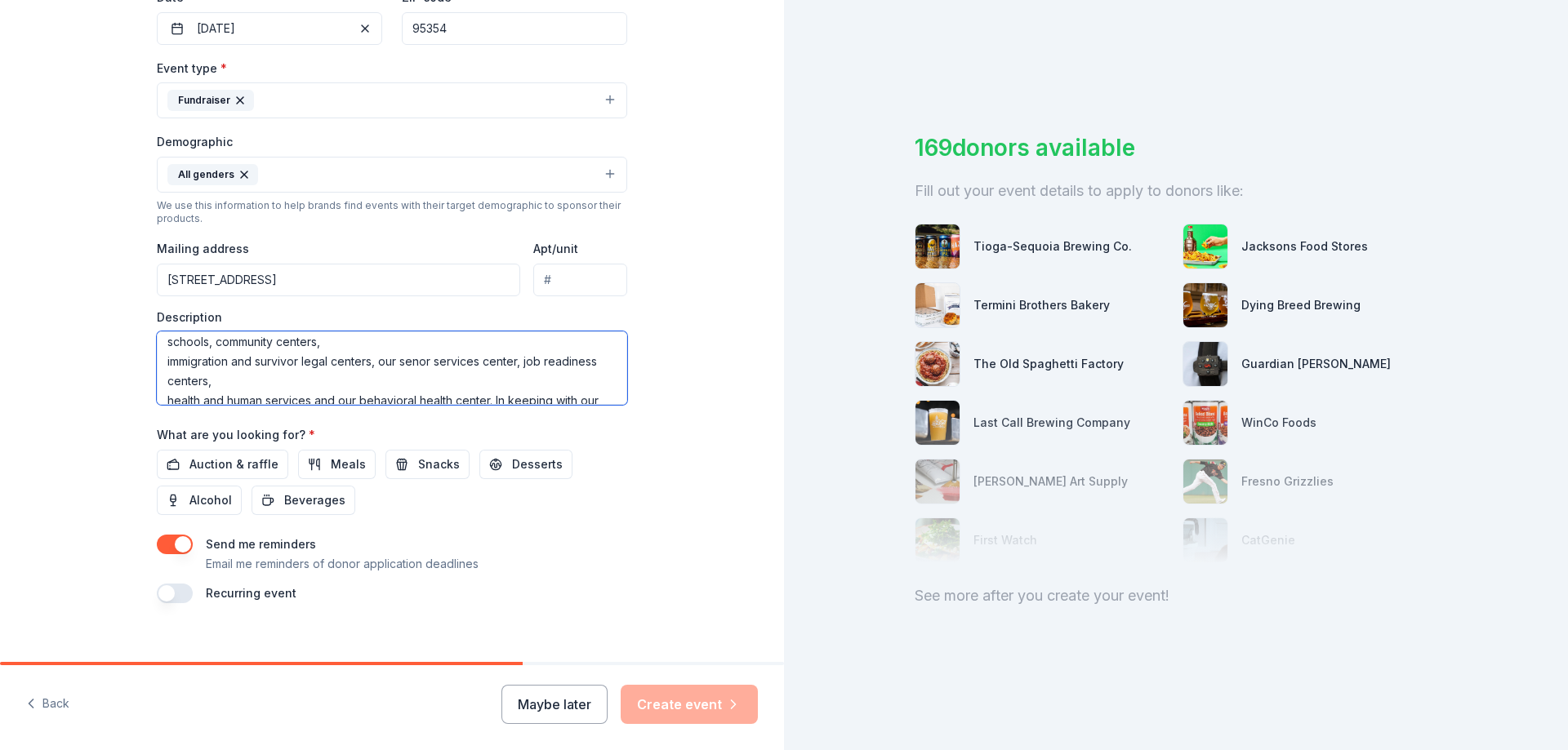
click at [161, 360] on textarea "El Concilio California began delivering services in 1968 and has been a nationa…" at bounding box center [392, 367] width 470 height 73
click at [162, 397] on textarea "El Concilio California began delivering services in 1968 and has been a nationa…" at bounding box center [392, 367] width 470 height 73
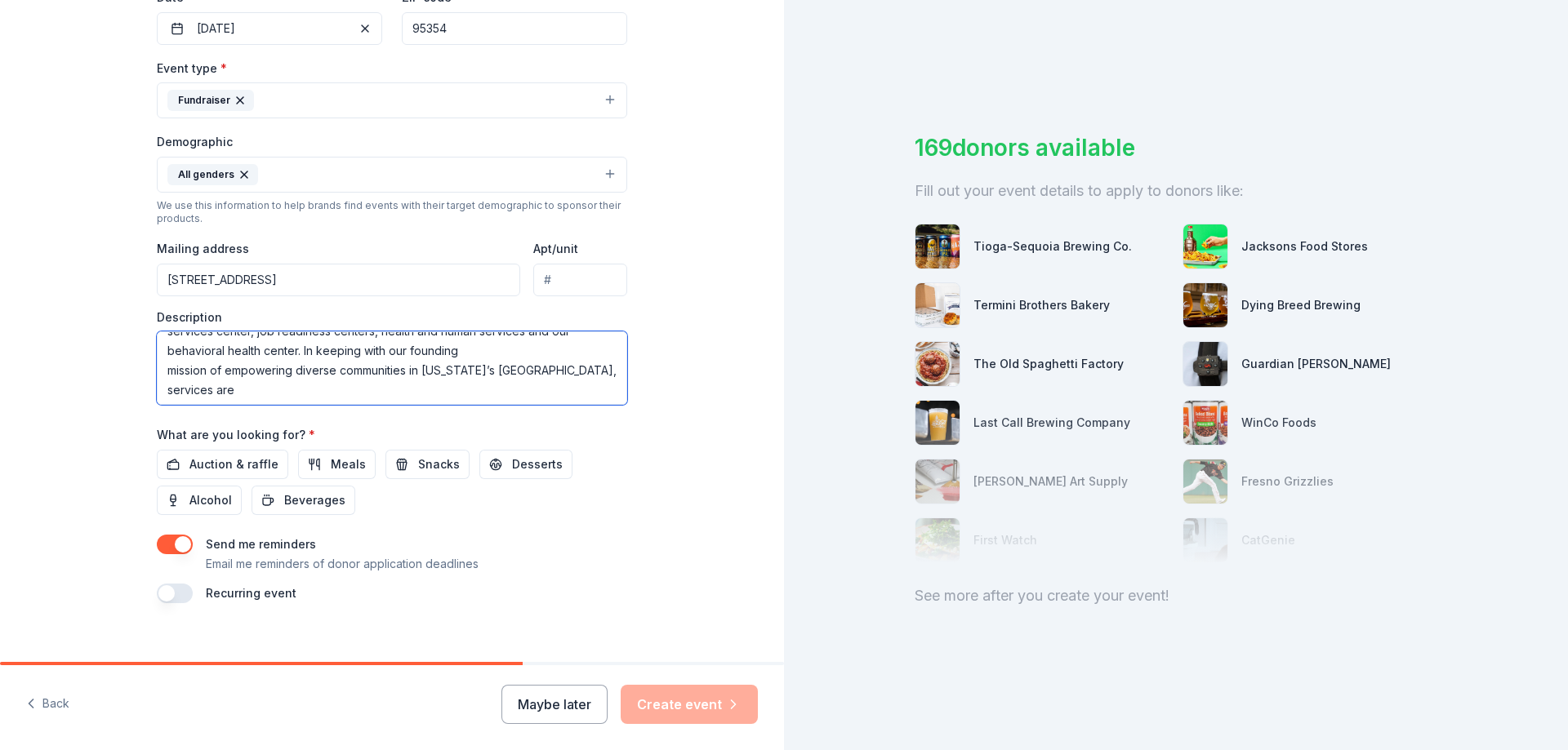
scroll to position [128, 0]
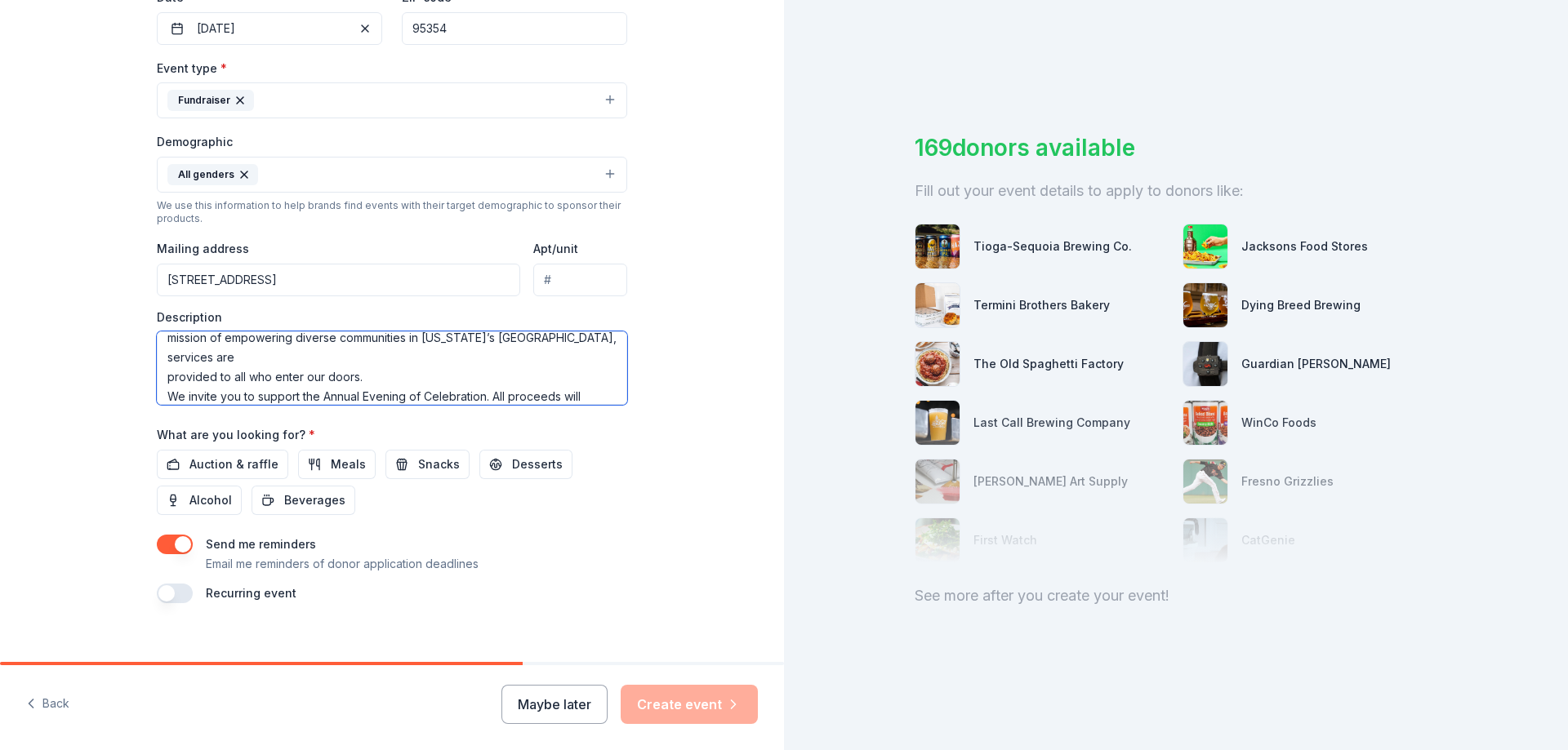
click at [163, 340] on textarea "El Concilio California began delivering services in 1968 and has been a nationa…" at bounding box center [392, 367] width 470 height 73
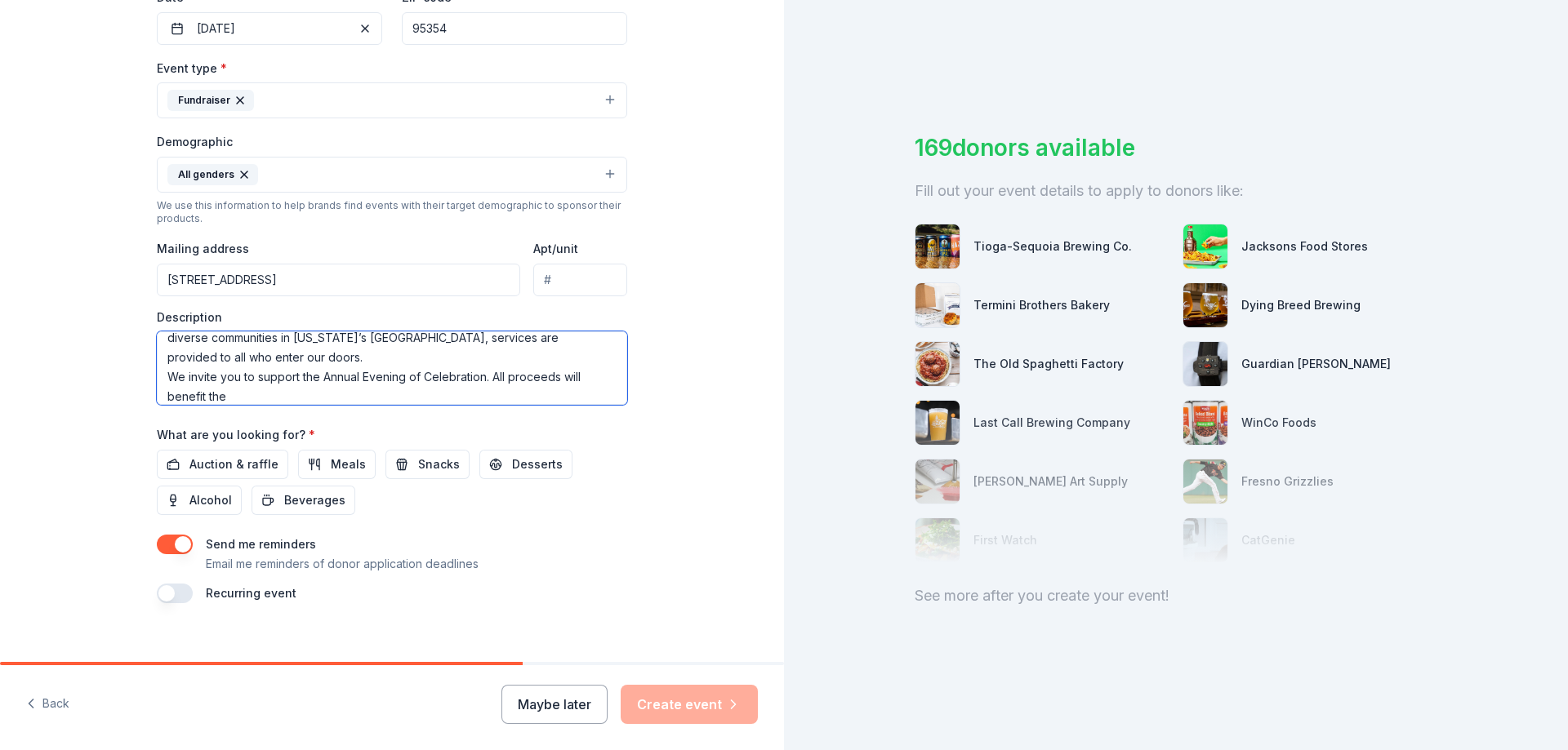
scroll to position [107, 0]
click at [160, 390] on textarea "El Concilio California began delivering services in 1968 and has been a nationa…" at bounding box center [392, 367] width 470 height 73
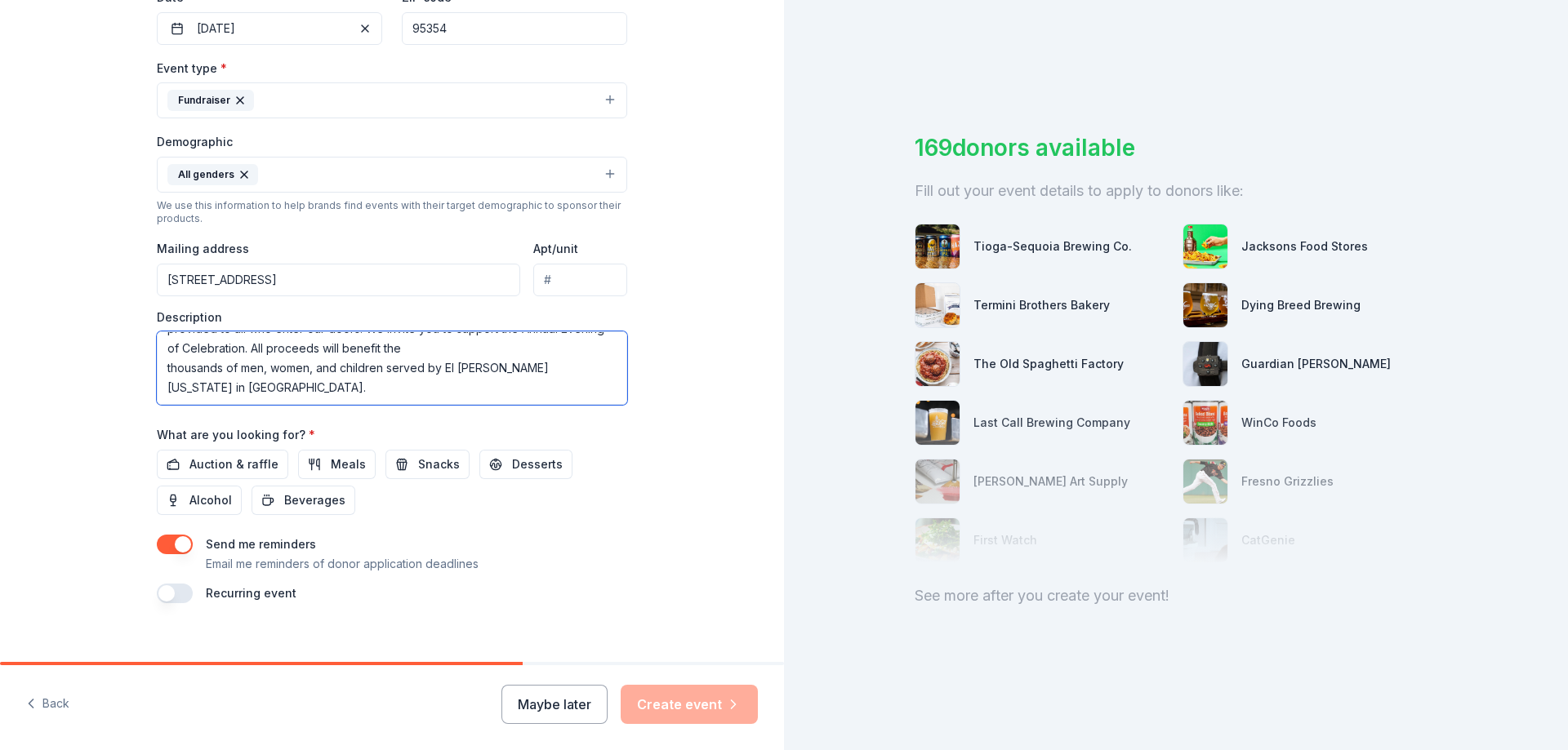
click at [159, 349] on textarea "El Concilio California began delivering services in 1968 and has been a nationa…" at bounding box center [392, 367] width 470 height 73
click at [161, 387] on textarea "El Concilio California began delivering services in 1968 and has been a nationa…" at bounding box center [392, 367] width 470 height 73
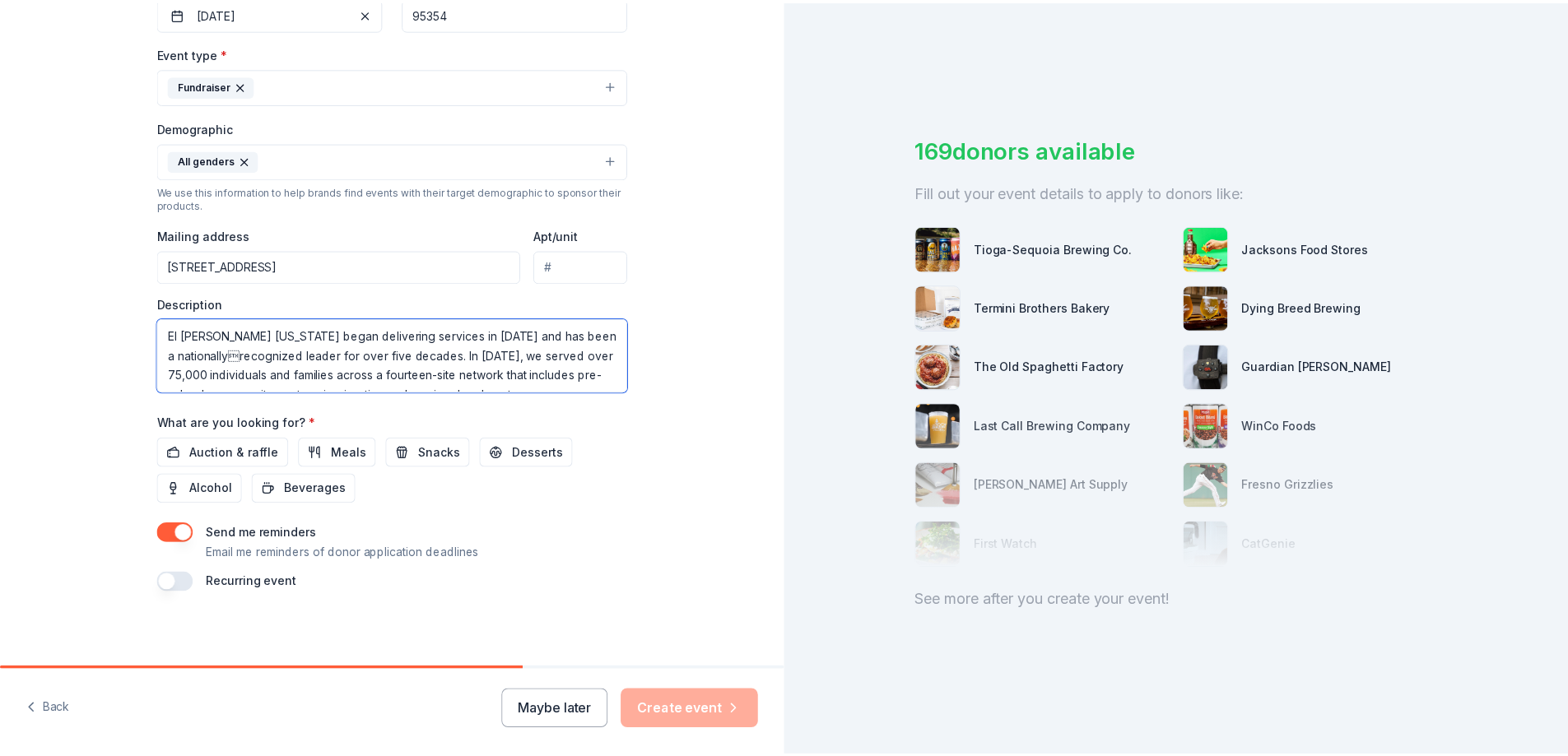
scroll to position [431, 0]
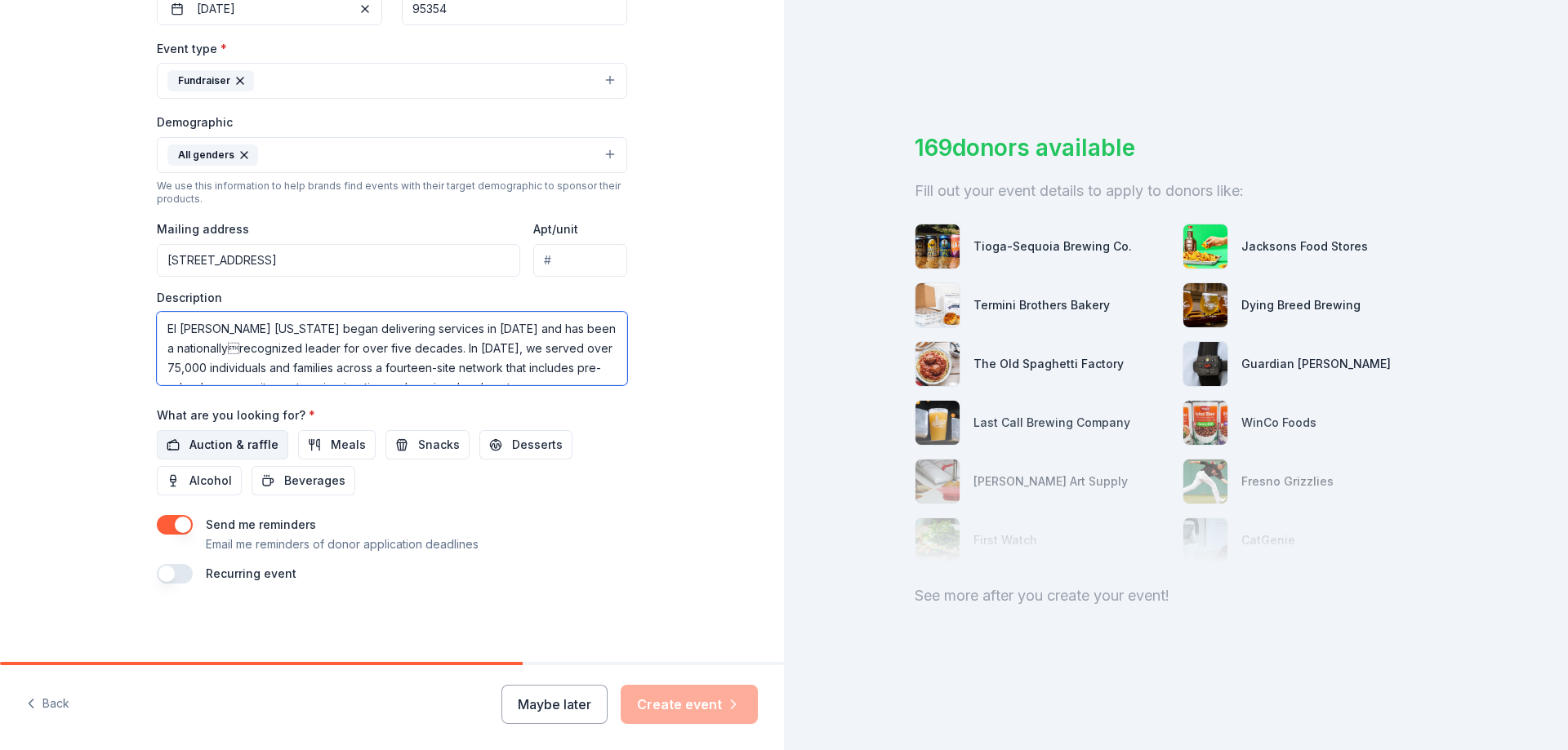
type textarea "El [PERSON_NAME] [US_STATE] began delivering services in [DATE] and has been a …"
click at [256, 441] on span "Auction & raffle" at bounding box center [234, 445] width 89 height 19
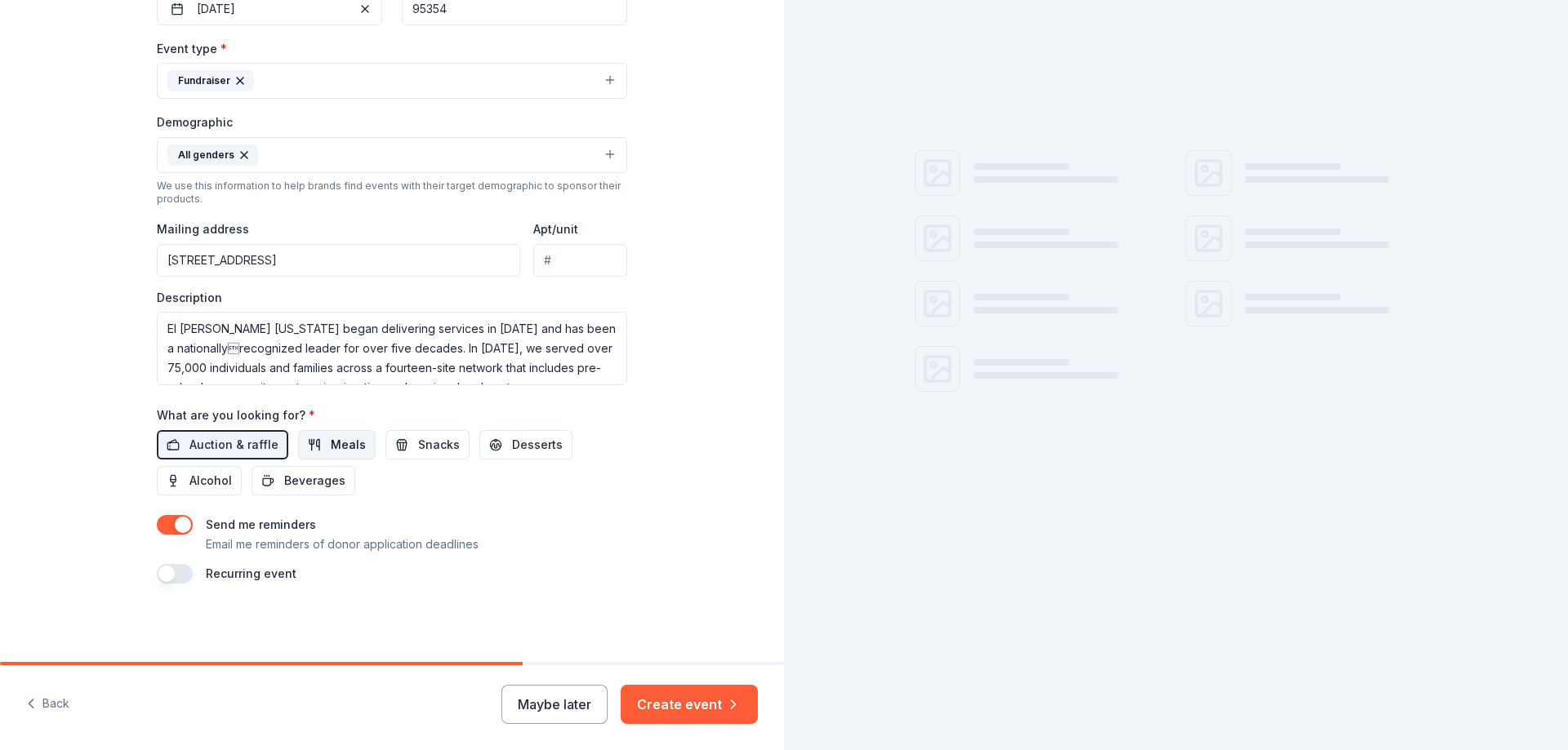
click at [319, 444] on button "Meals" at bounding box center [338, 445] width 78 height 29
click at [396, 435] on button "Snacks" at bounding box center [427, 445] width 84 height 29
click at [512, 441] on span "Desserts" at bounding box center [537, 445] width 50 height 19
click at [222, 481] on span "Alcohol" at bounding box center [211, 481] width 43 height 19
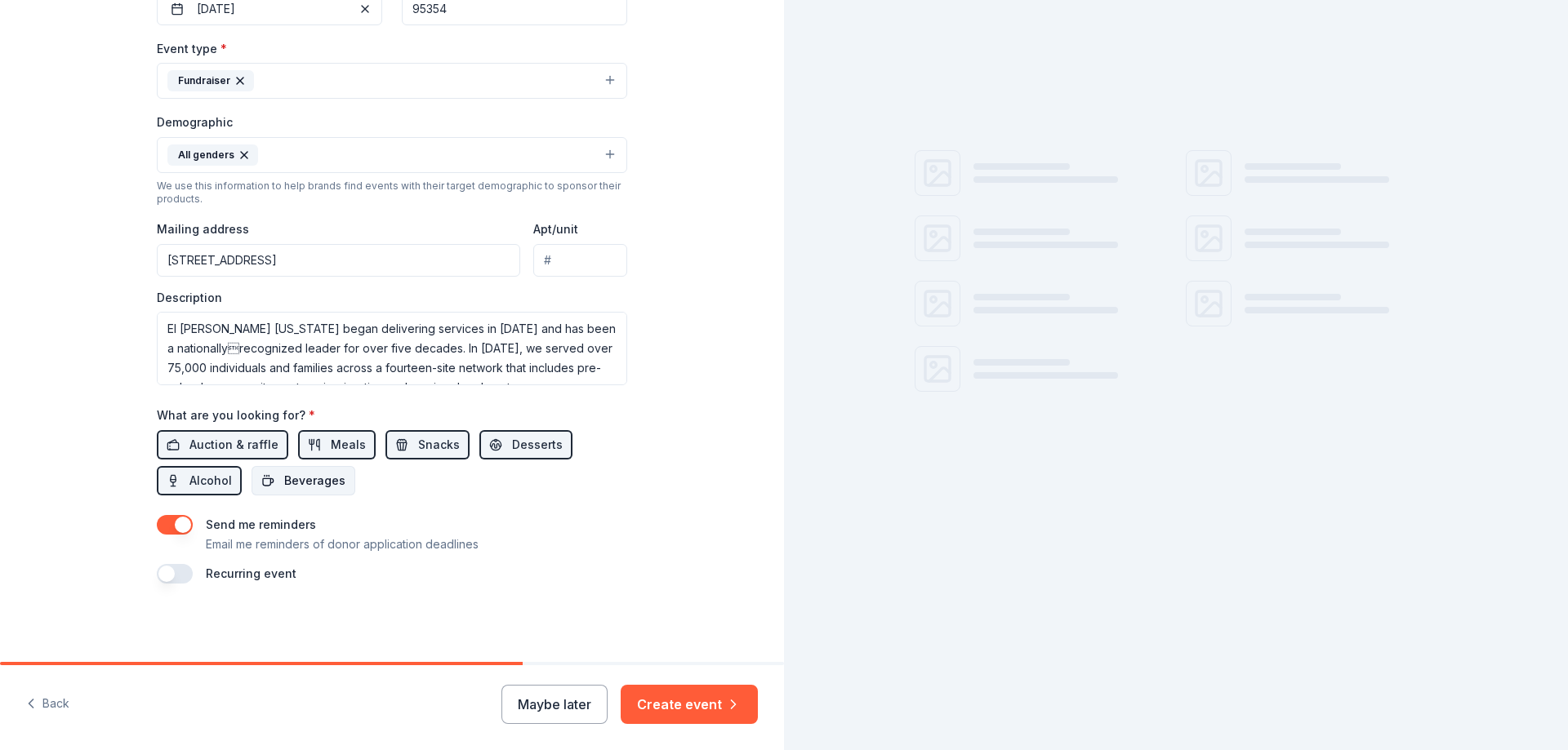
click at [284, 476] on span "Beverages" at bounding box center [314, 481] width 61 height 19
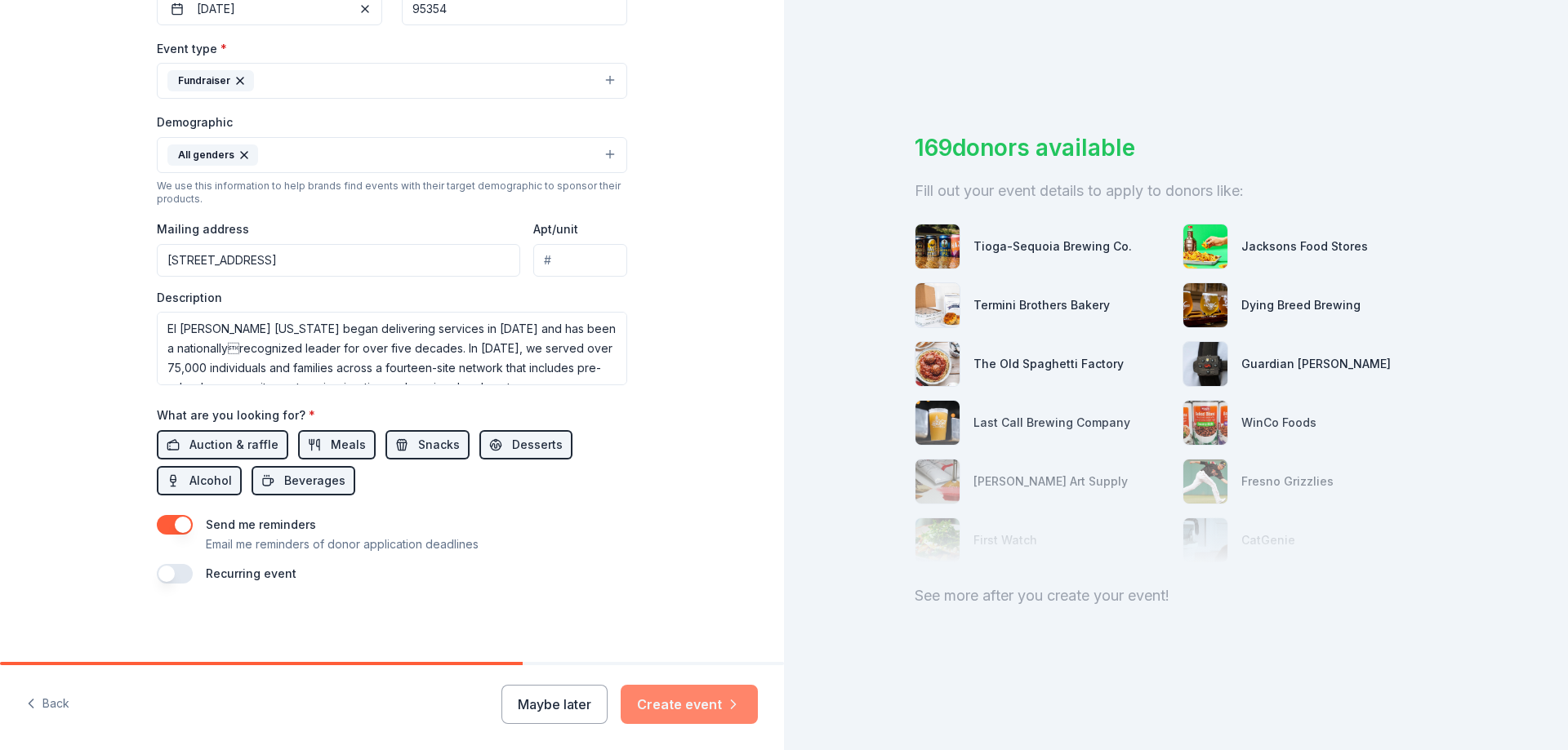
click at [664, 695] on button "Create event" at bounding box center [689, 705] width 137 height 39
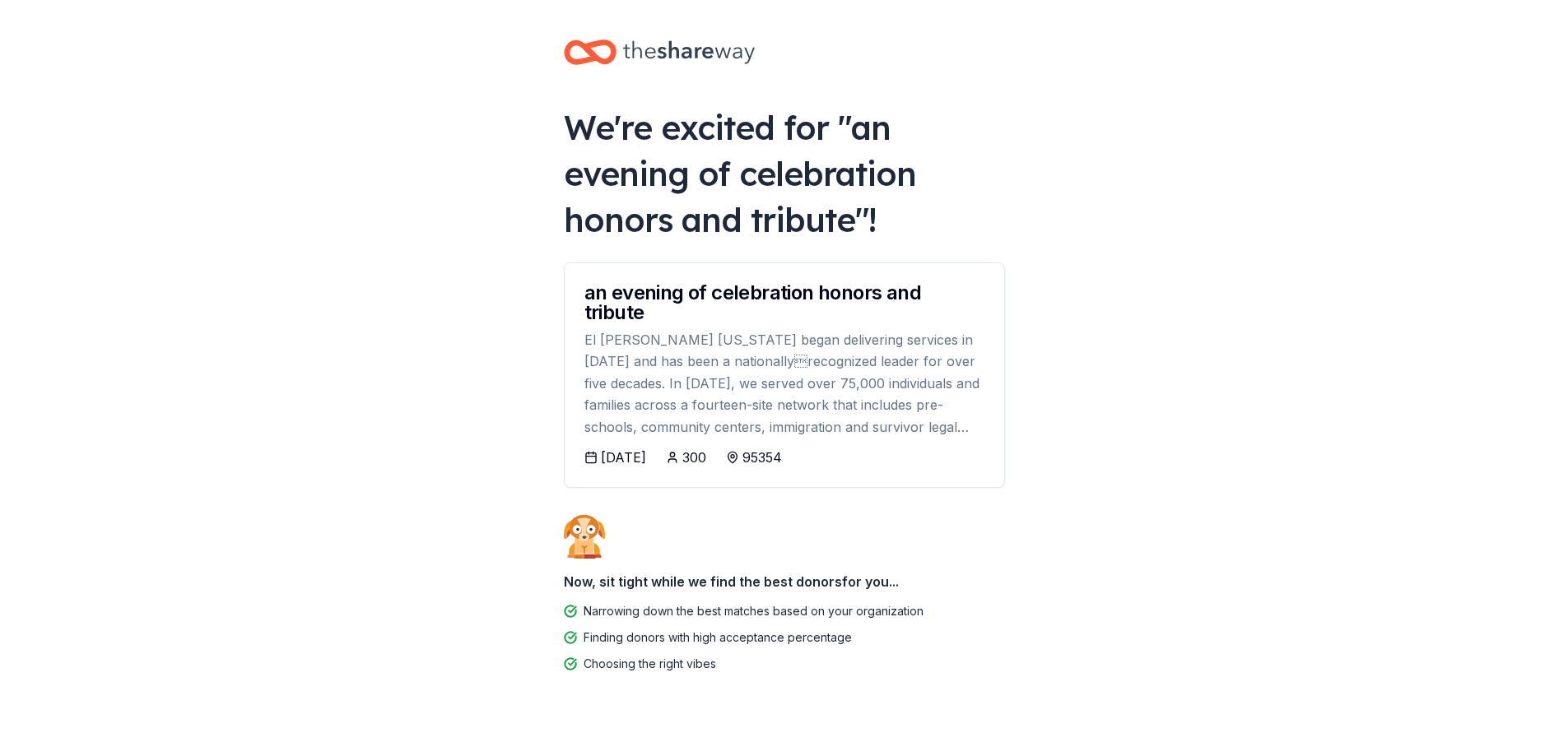
scroll to position [27, 0]
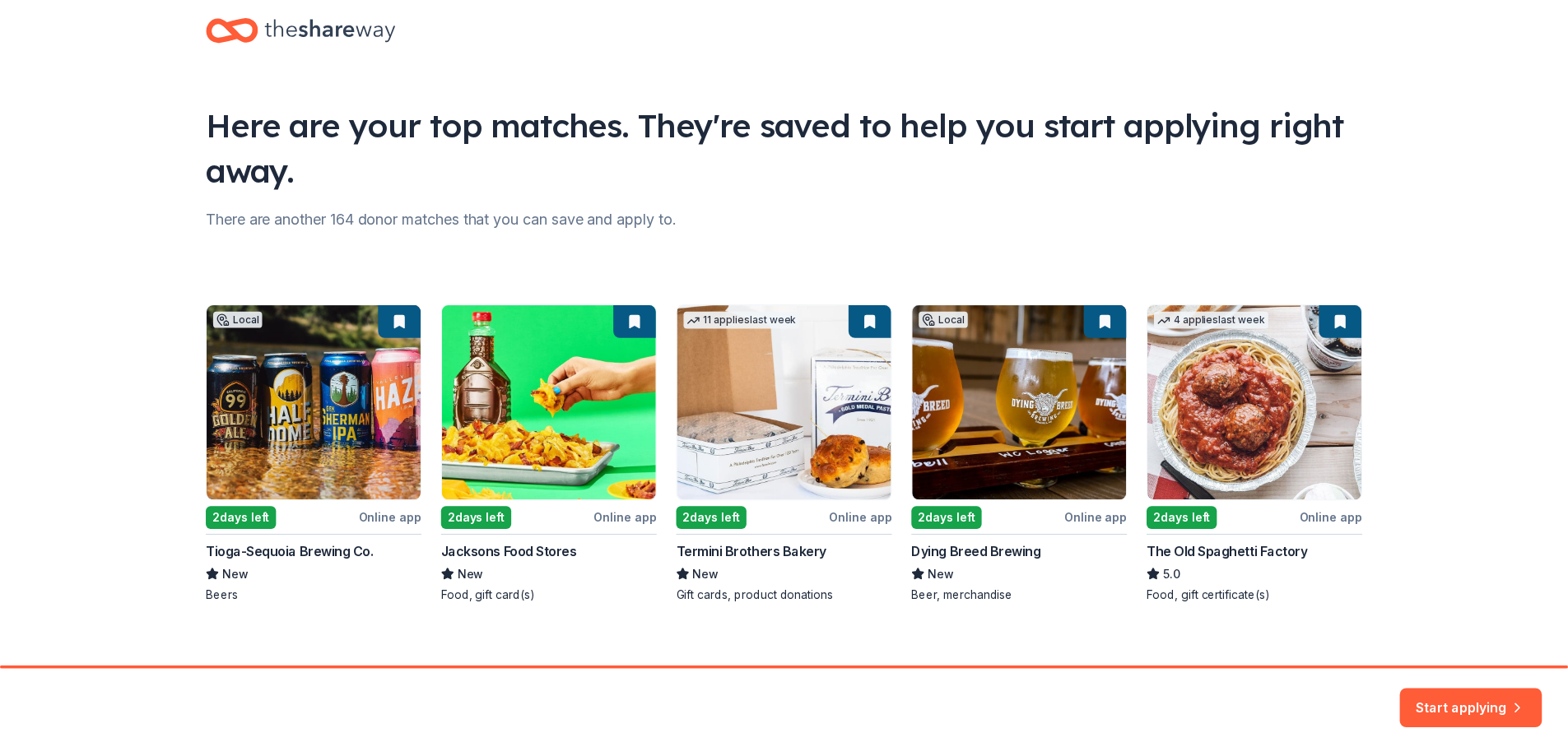
scroll to position [47, 0]
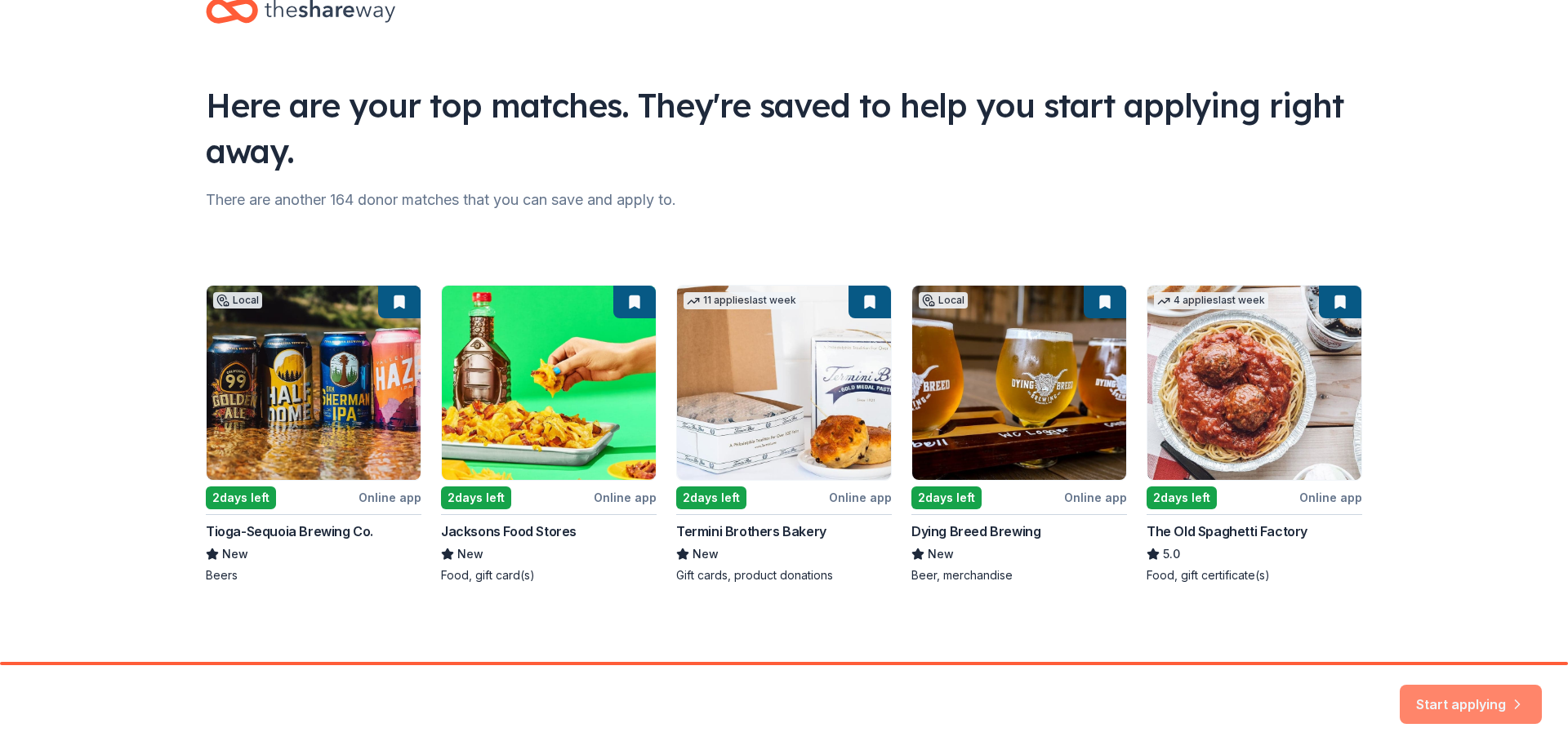
click at [1467, 699] on button "Start applying" at bounding box center [1471, 694] width 142 height 39
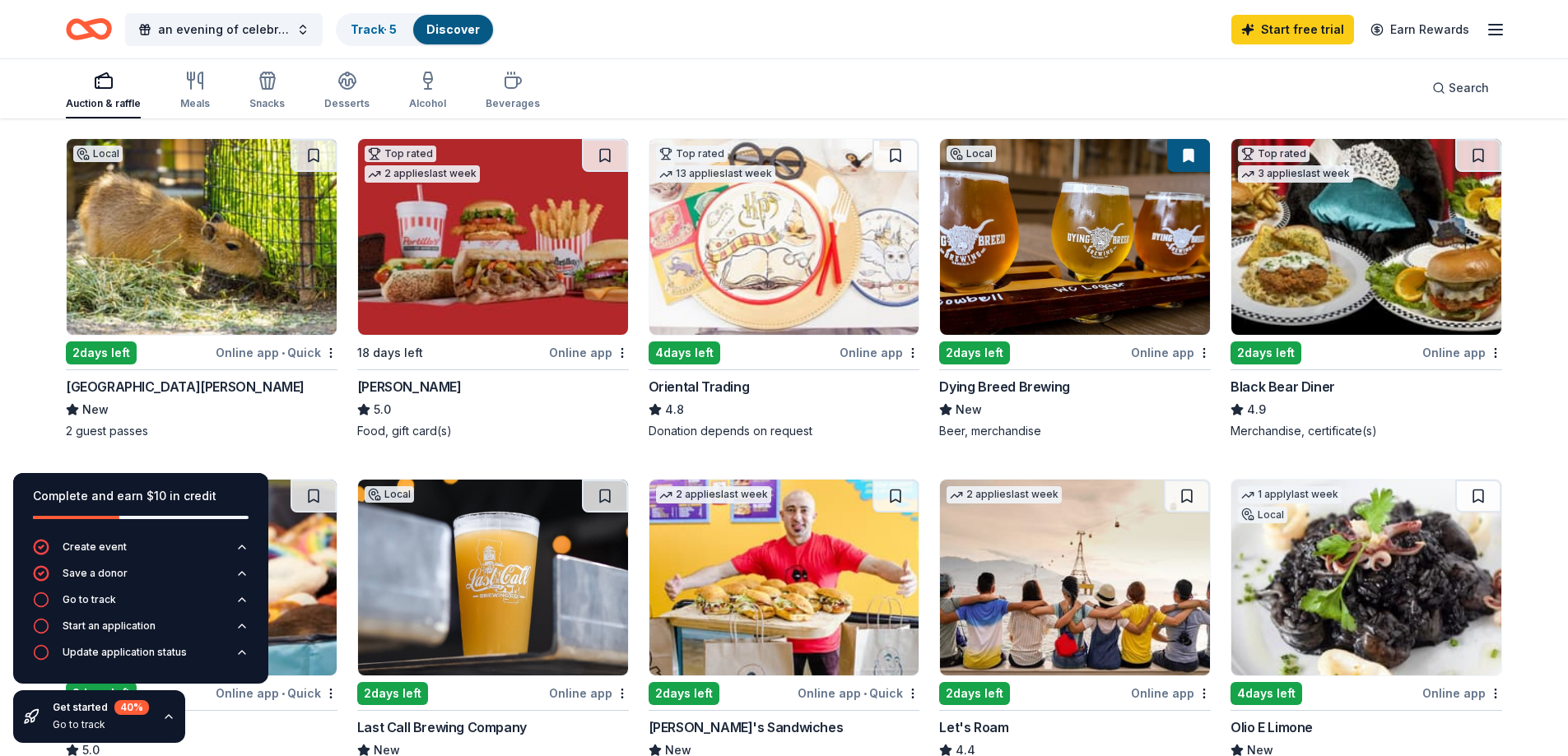
scroll to position [82, 0]
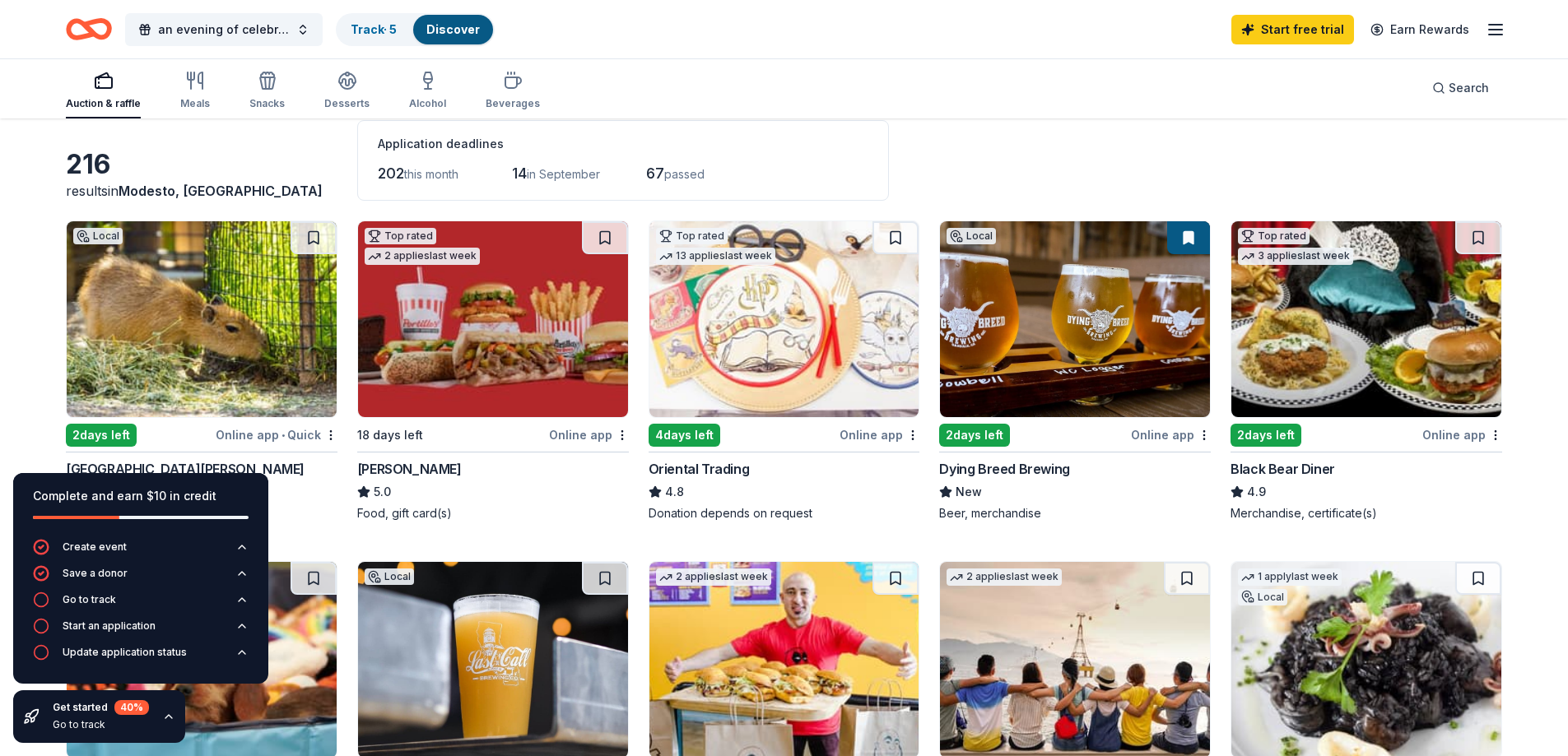
click at [1264, 300] on img at bounding box center [1366, 319] width 270 height 195
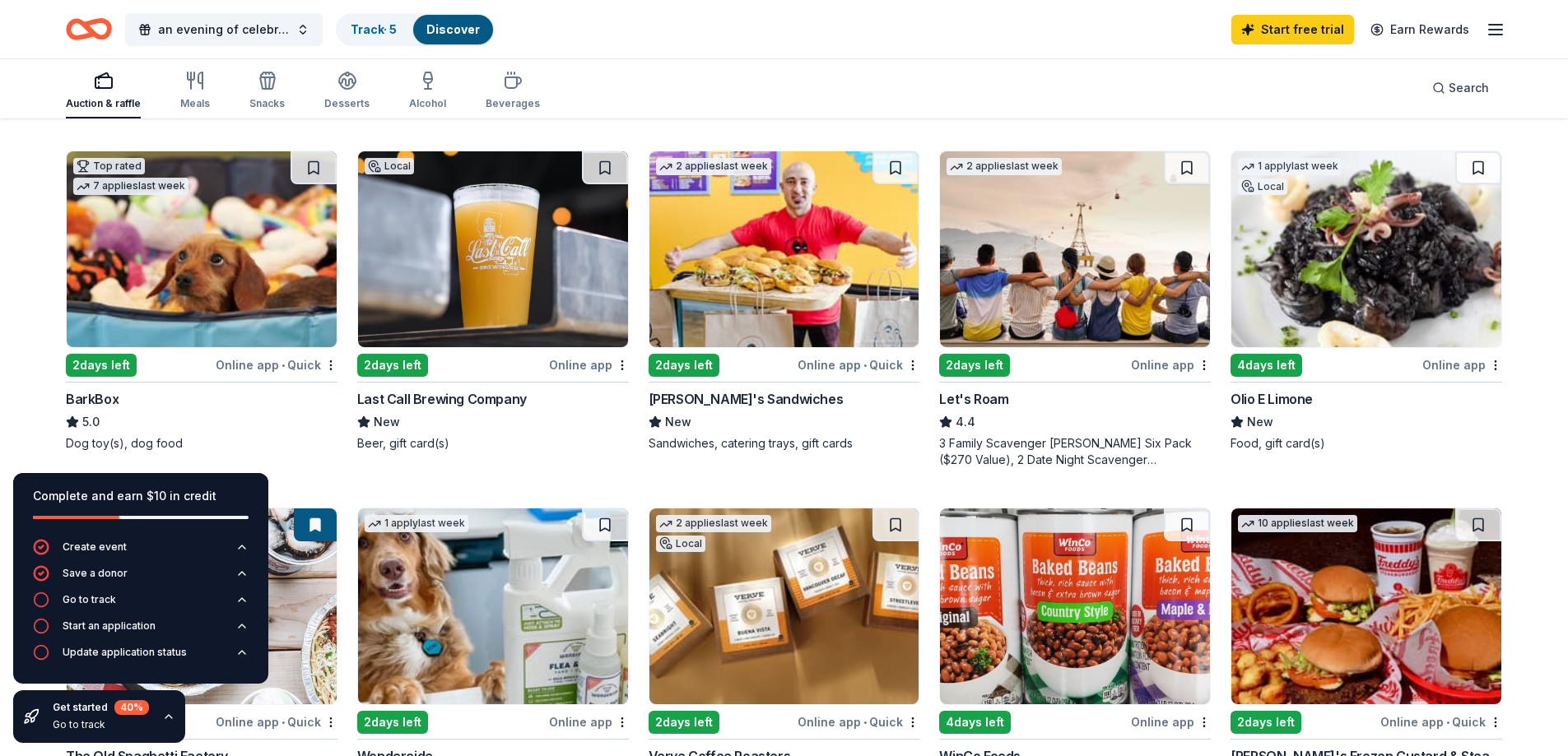
scroll to position [494, 0]
click at [196, 271] on img at bounding box center [202, 248] width 270 height 195
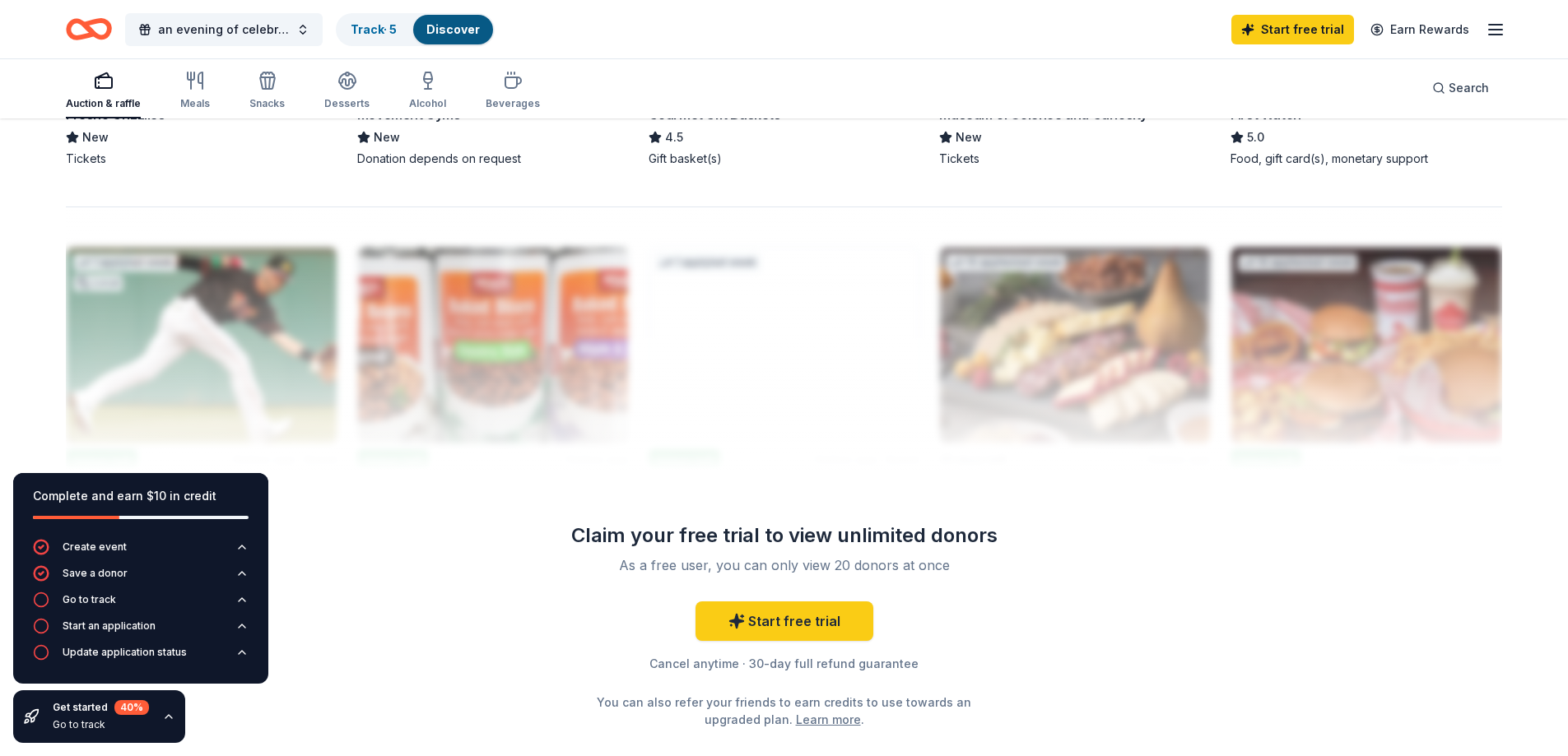
scroll to position [1481, 0]
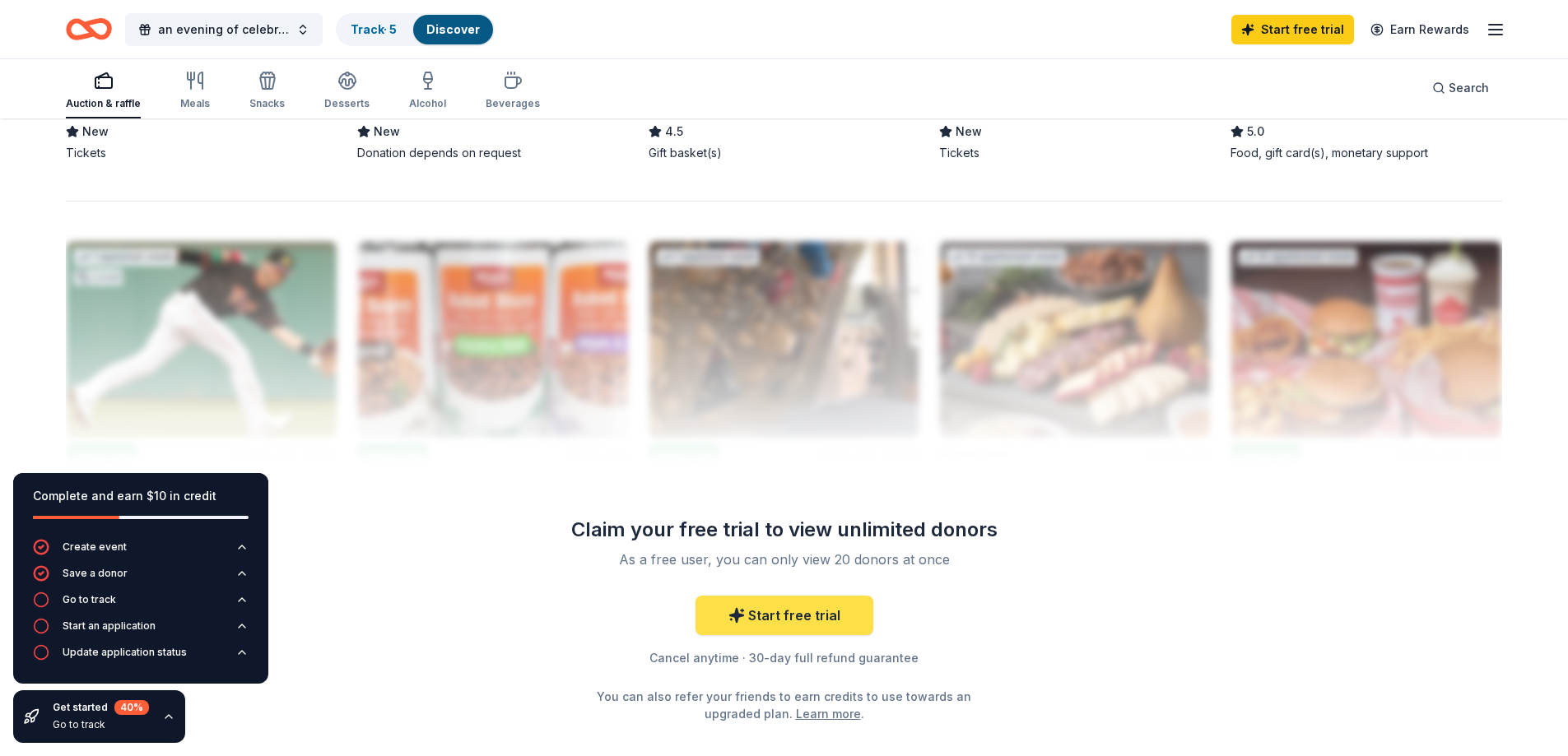
click at [855, 605] on link "Start free trial" at bounding box center [784, 615] width 178 height 39
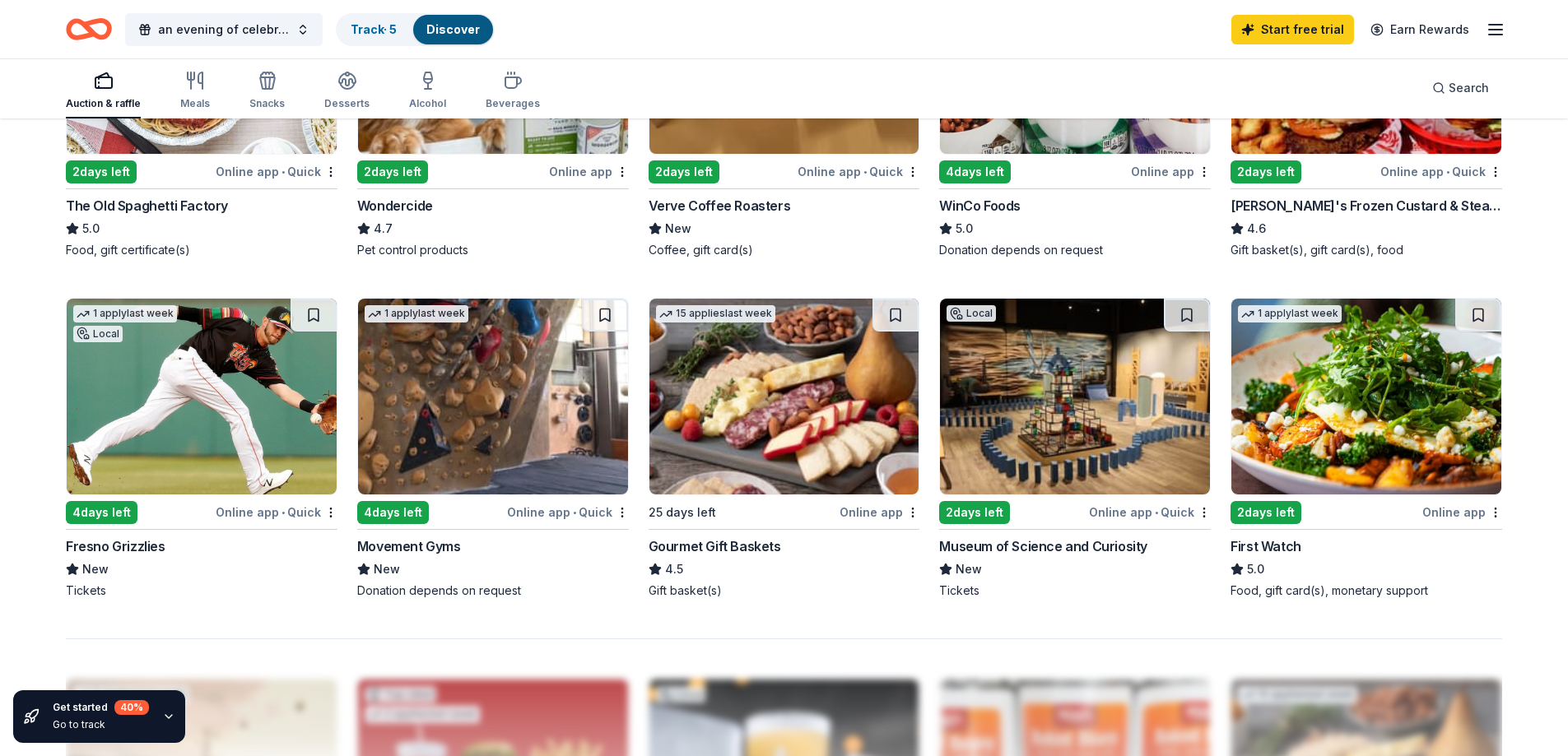
scroll to position [1070, 0]
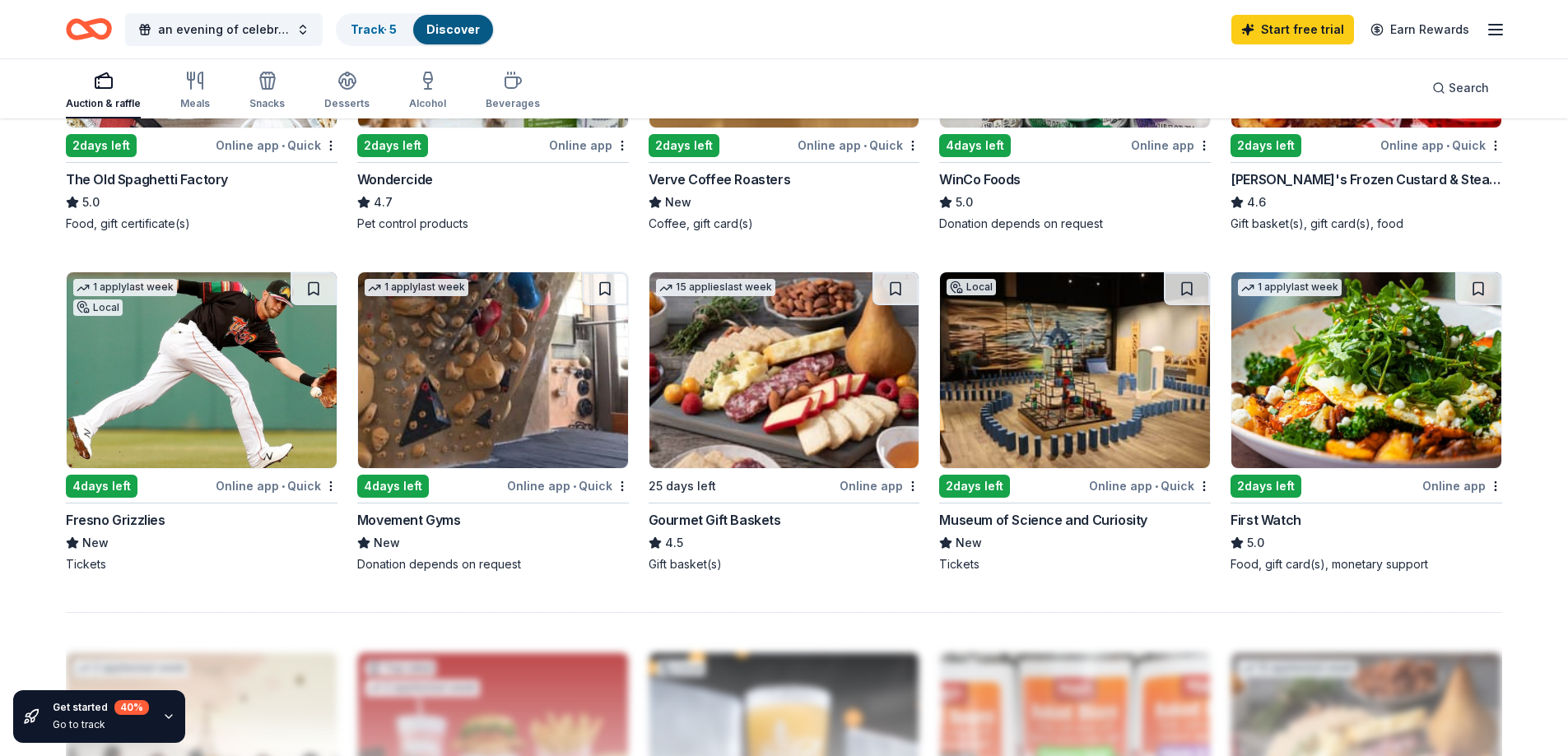
click at [196, 411] on img at bounding box center [202, 370] width 270 height 195
click at [989, 387] on img at bounding box center [1075, 370] width 270 height 195
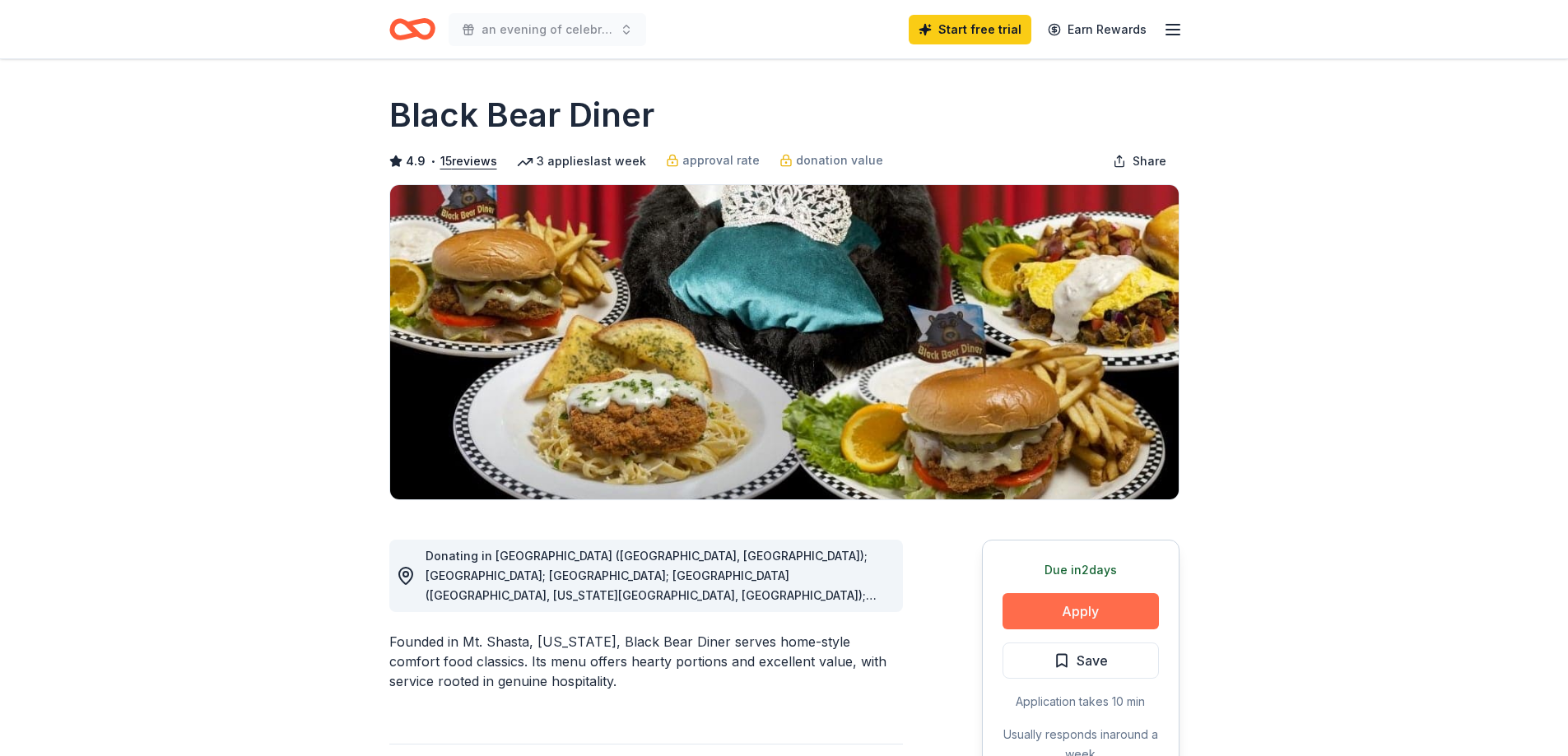
click at [1082, 602] on button "Apply" at bounding box center [1080, 611] width 156 height 37
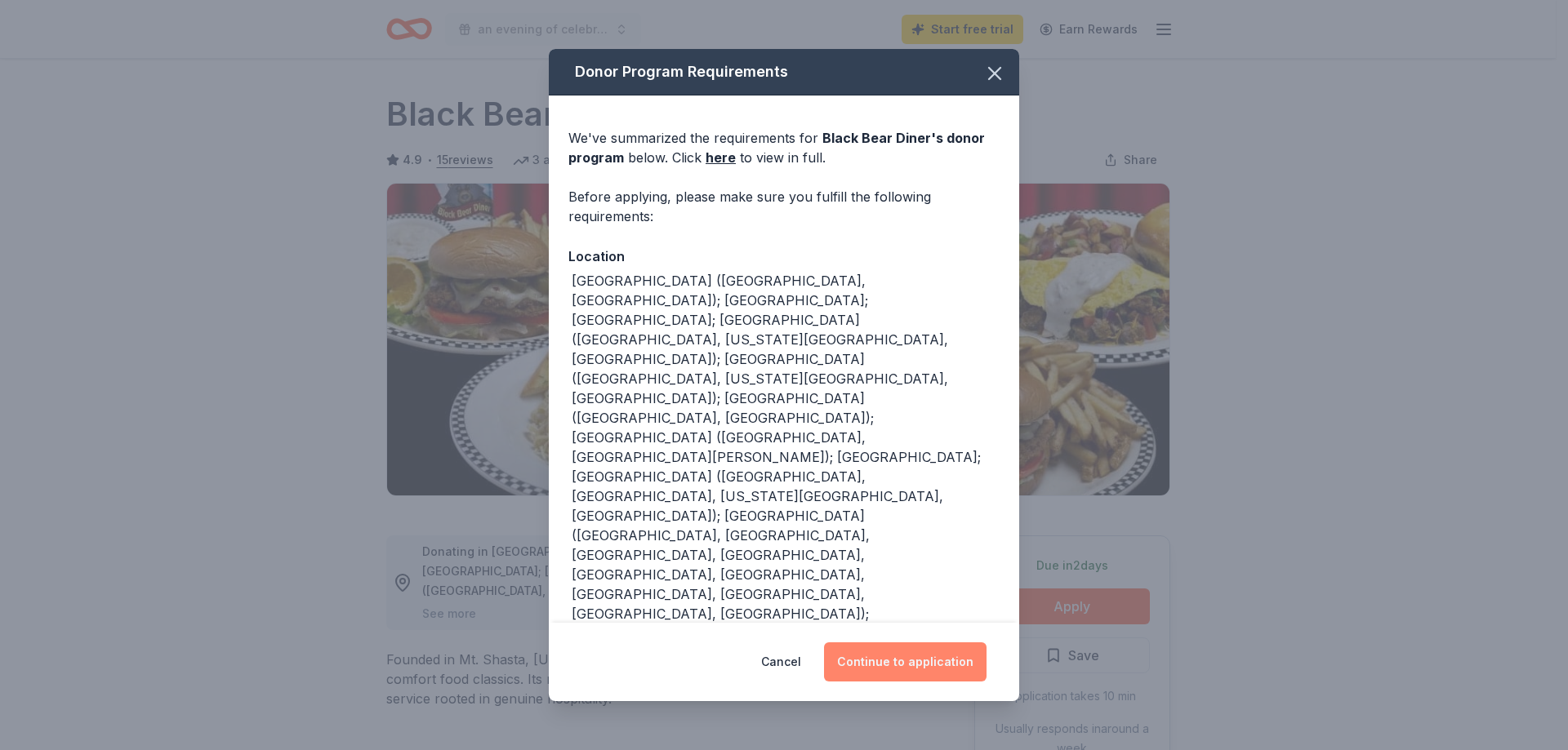
click at [925, 643] on button "Continue to application" at bounding box center [904, 662] width 162 height 39
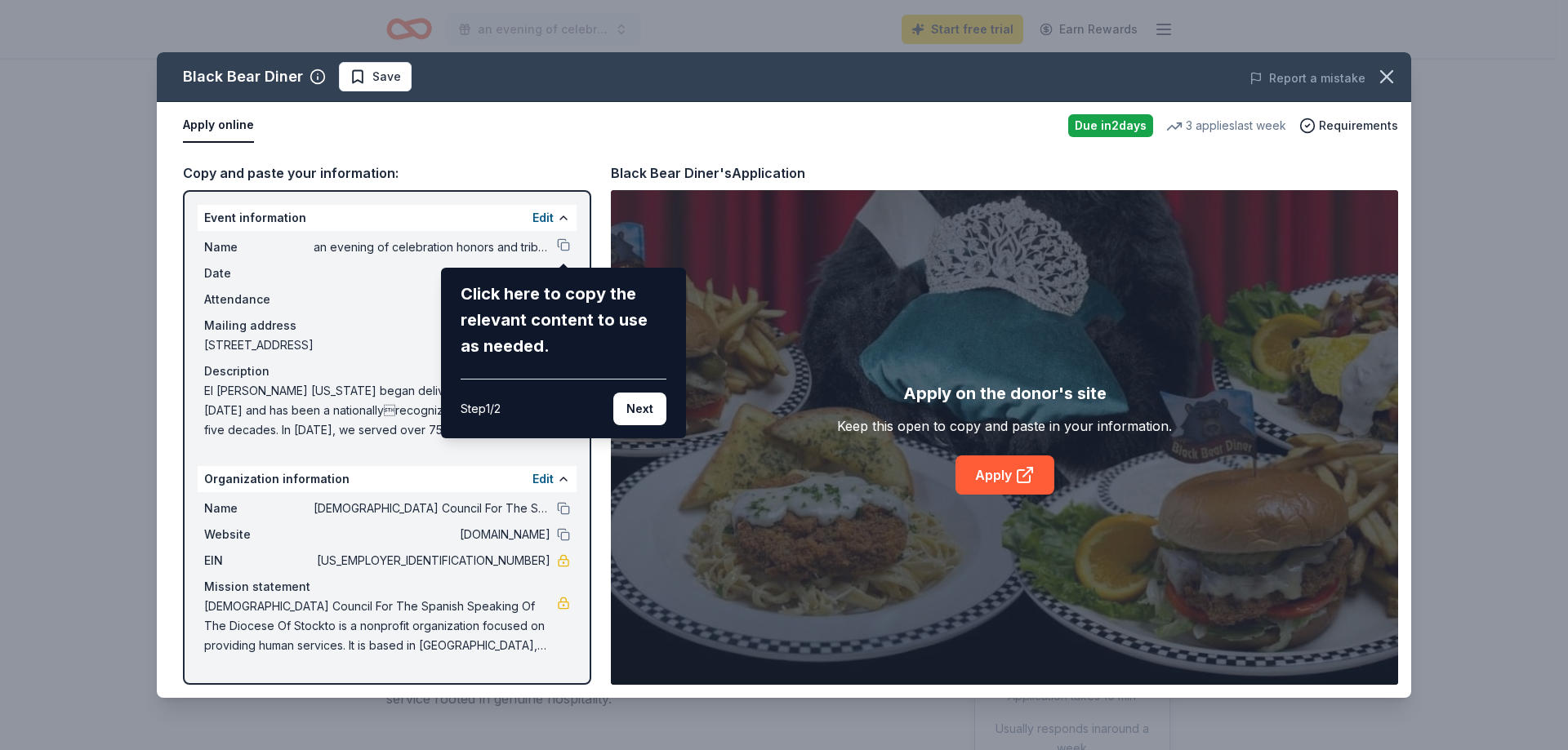
click at [645, 406] on button "Next" at bounding box center [640, 408] width 53 height 33
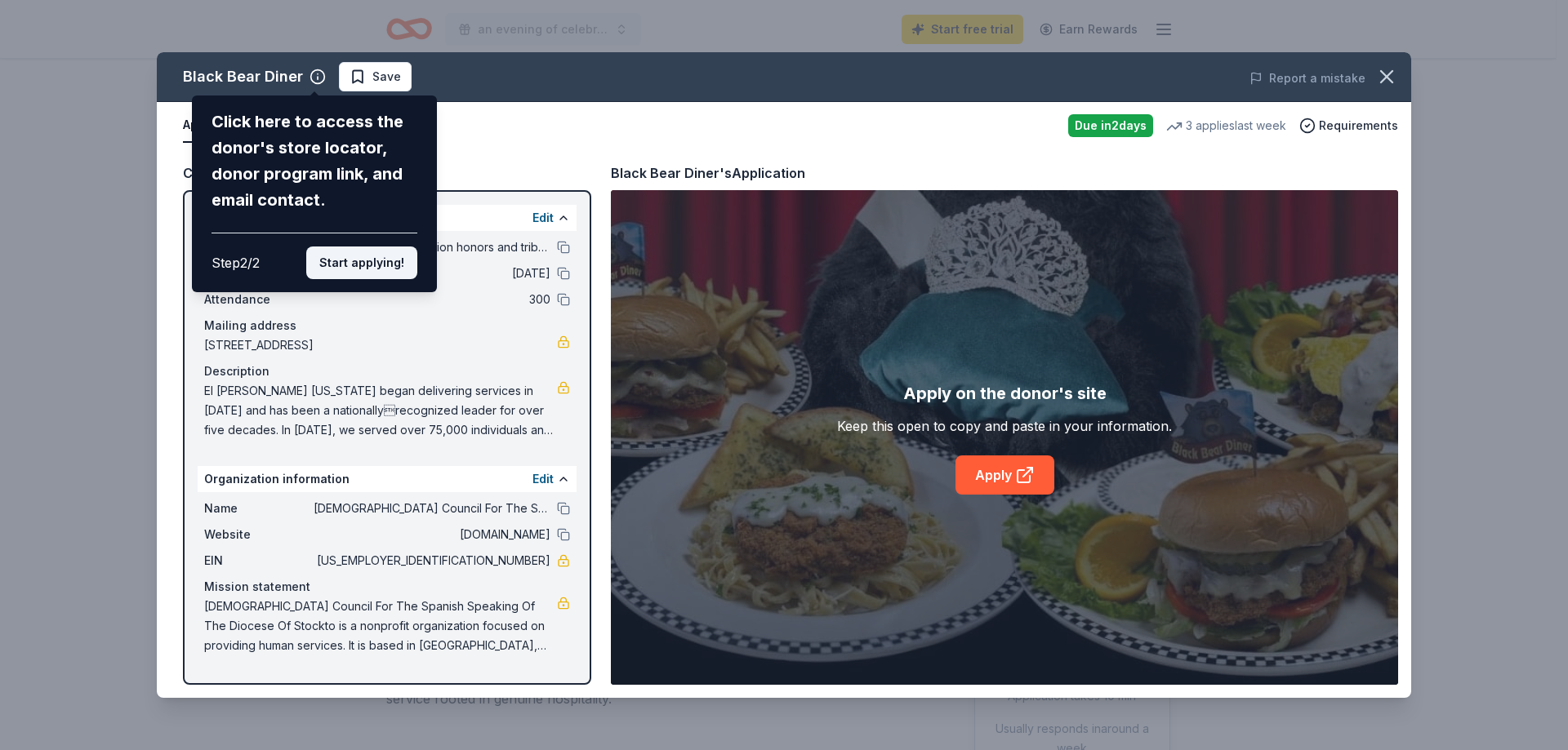
click at [382, 267] on button "Start applying!" at bounding box center [361, 262] width 111 height 33
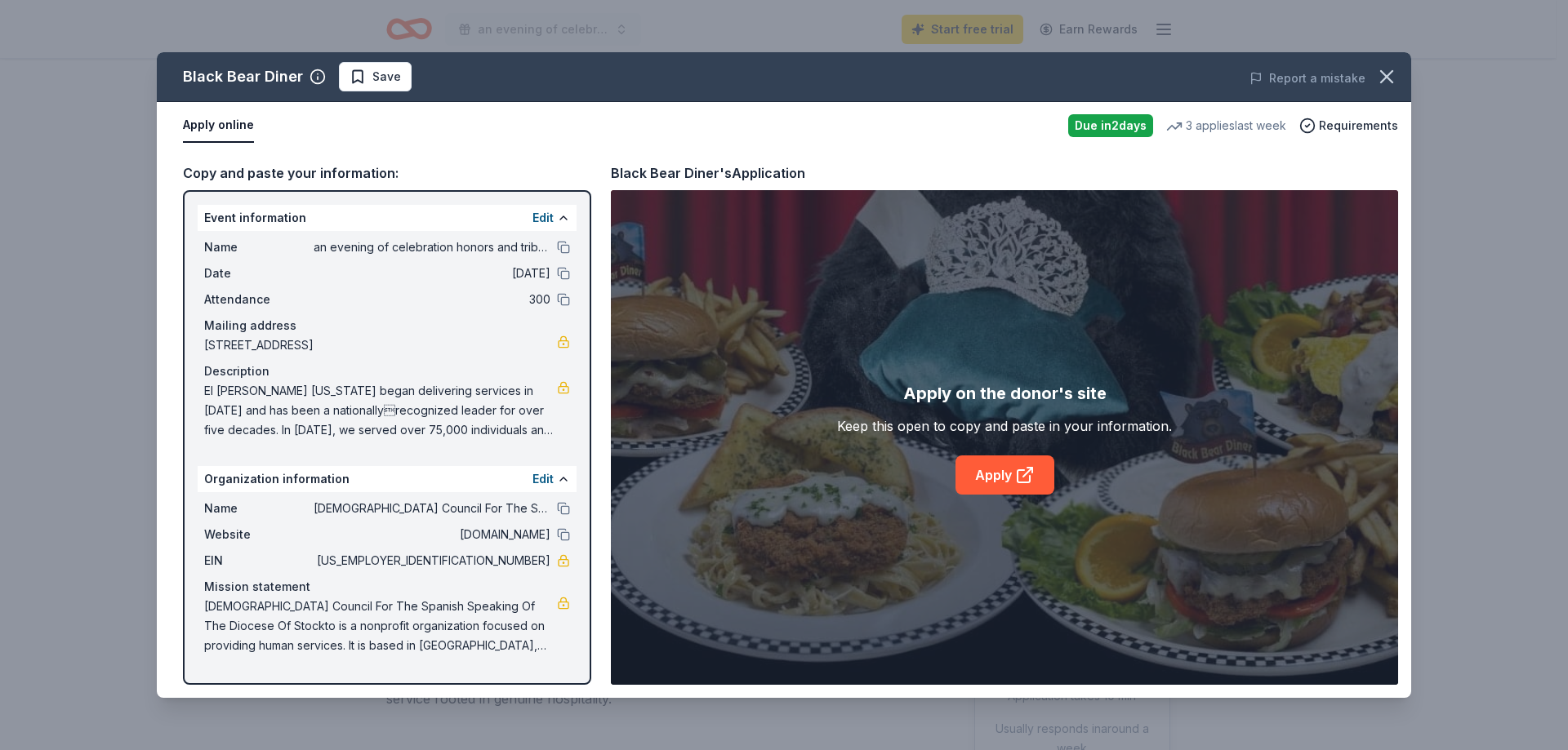
click at [1032, 476] on div "Black Bear Diner Save Report a mistake Apply online Due in 2 days 3 applies las…" at bounding box center [784, 375] width 1254 height 646
click at [1015, 476] on icon at bounding box center [1025, 476] width 19 height 19
click at [1383, 73] on icon "button" at bounding box center [1386, 76] width 12 height 12
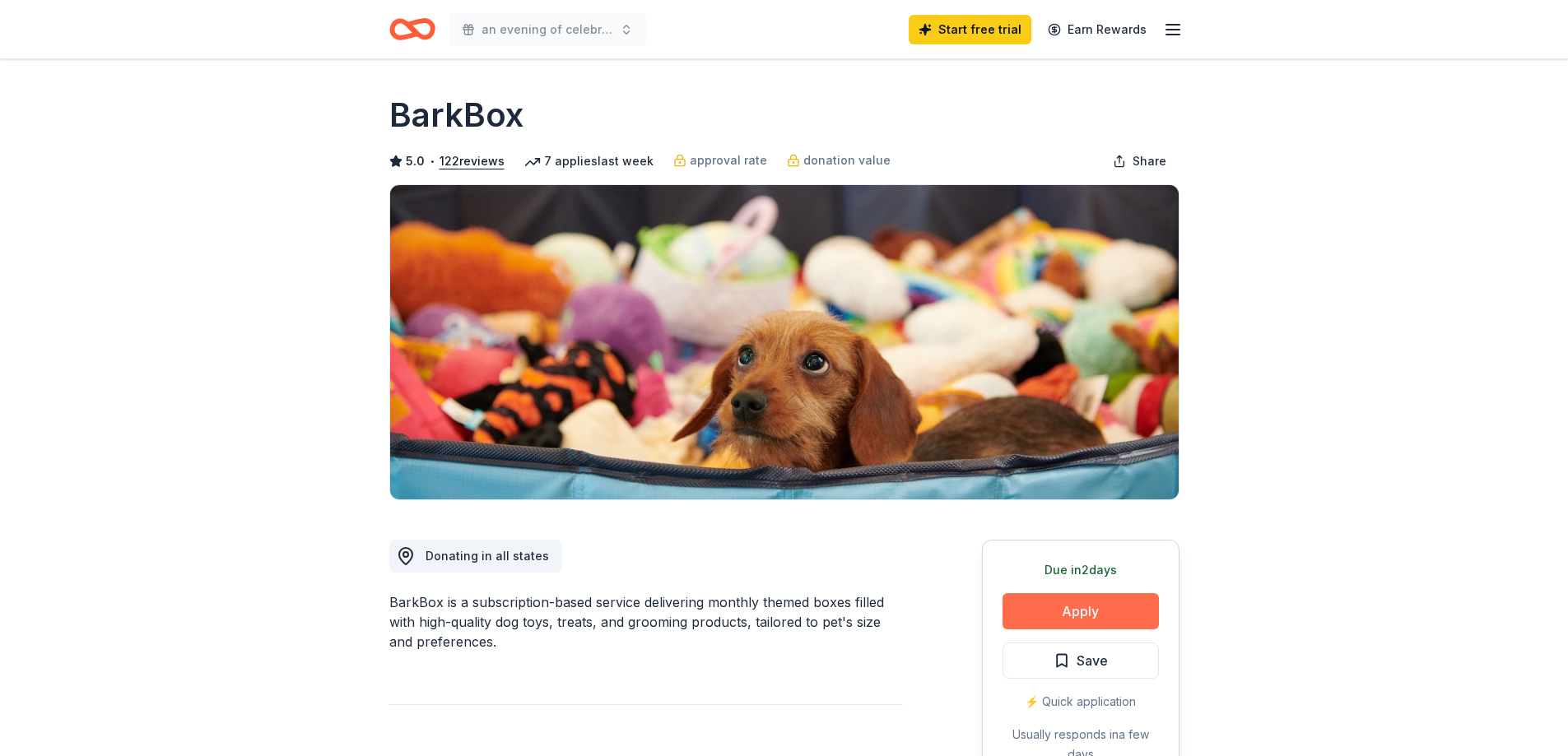
click at [1038, 611] on button "Apply" at bounding box center [1080, 611] width 156 height 37
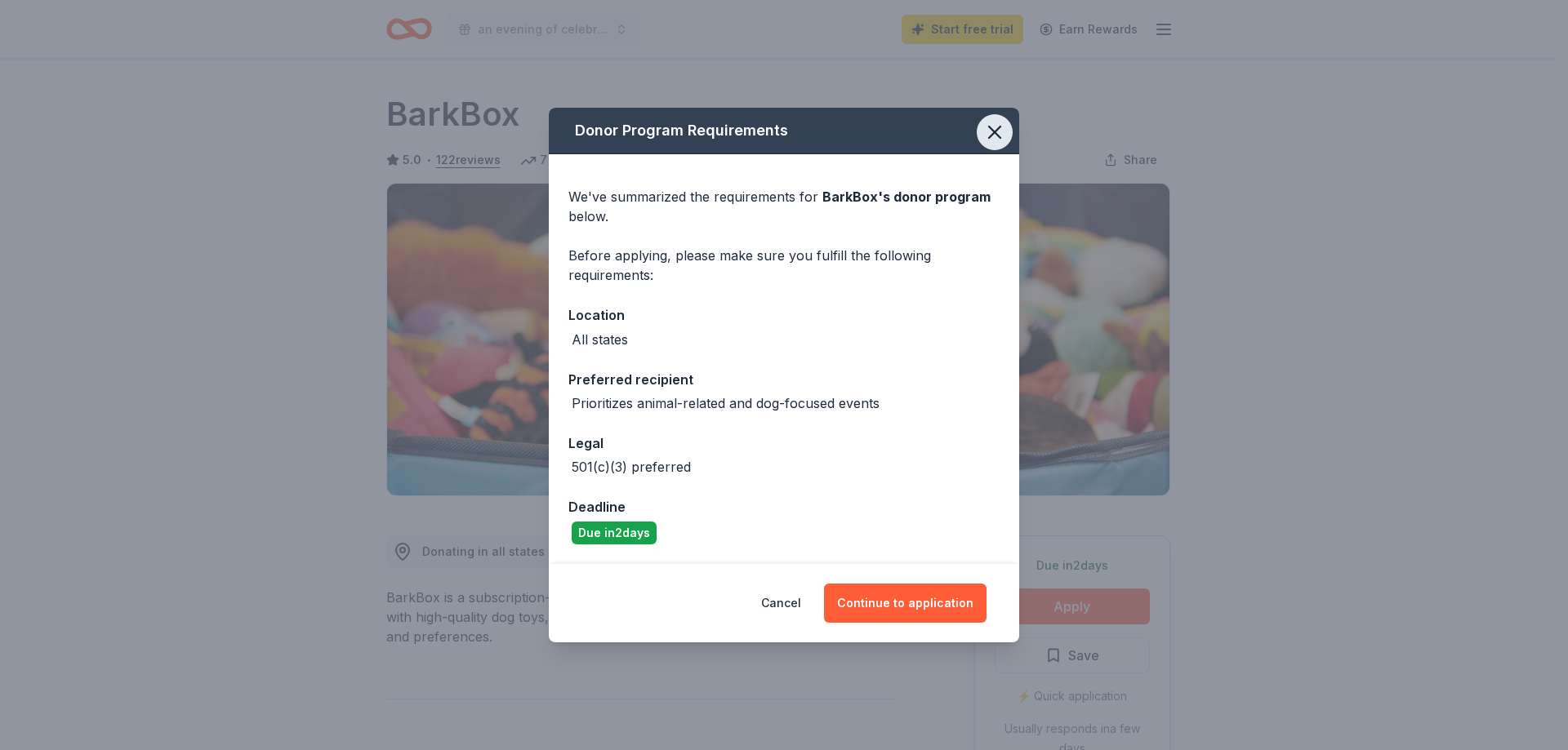
click at [997, 131] on icon "button" at bounding box center [995, 132] width 23 height 23
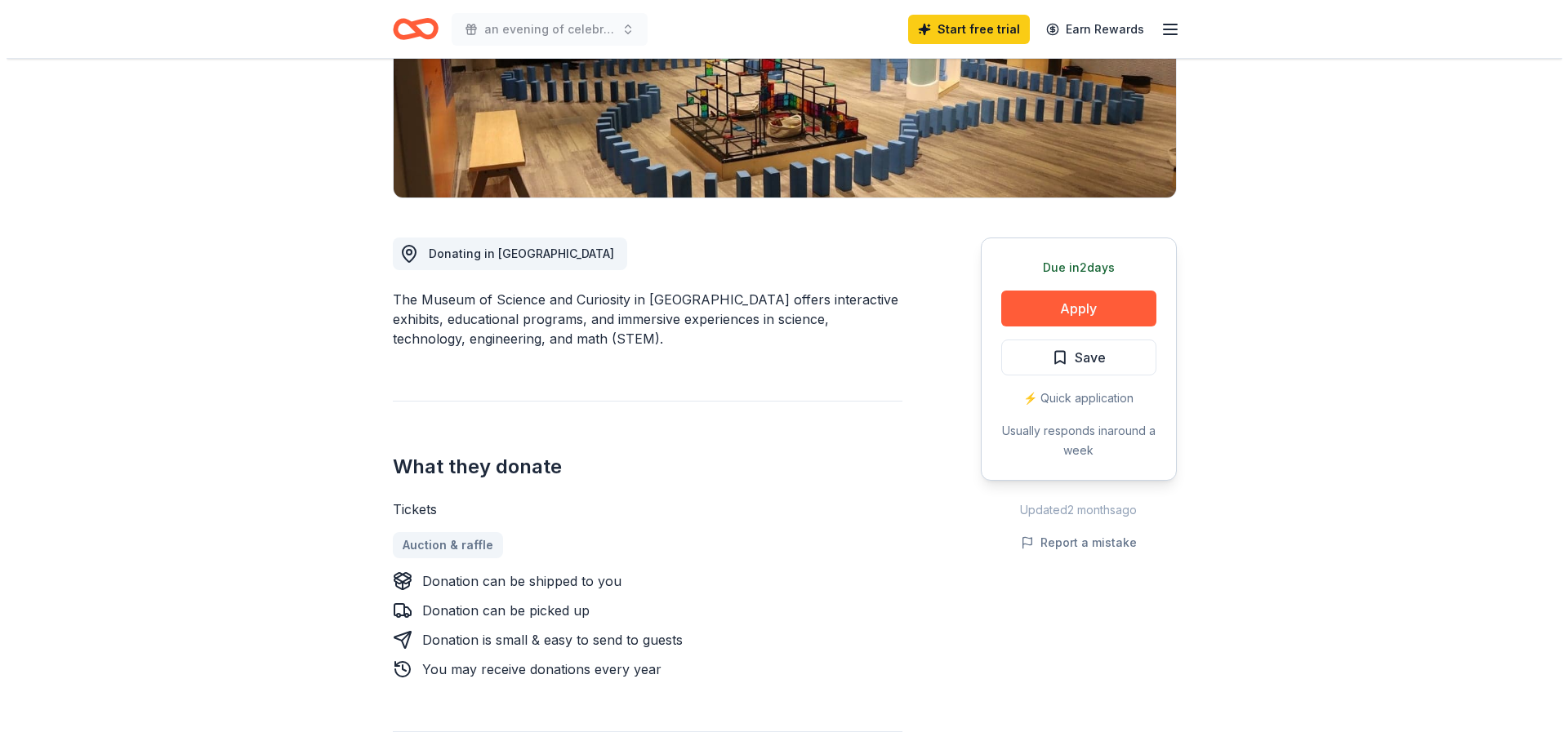
scroll to position [327, 0]
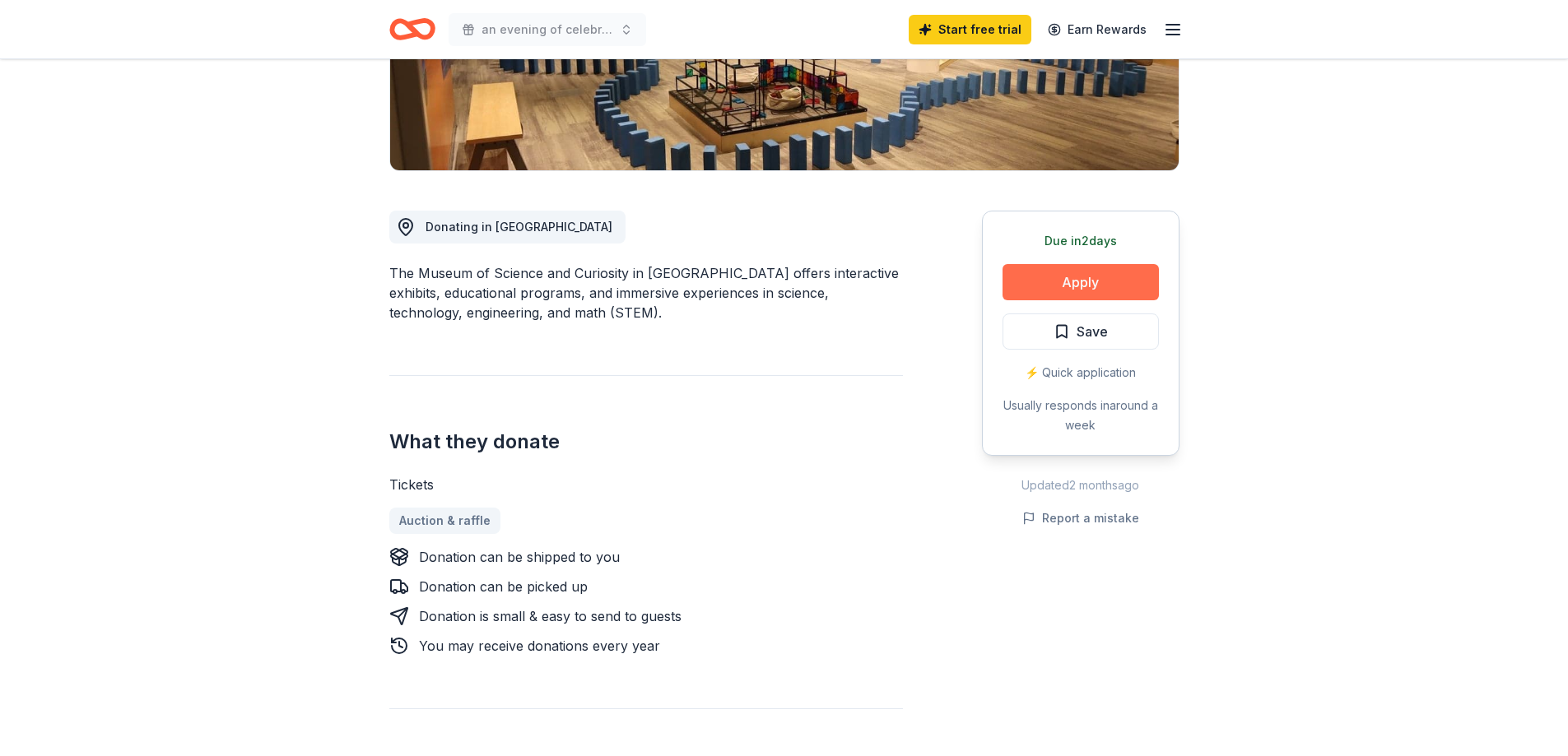
click at [1072, 288] on button "Apply" at bounding box center [1080, 282] width 156 height 37
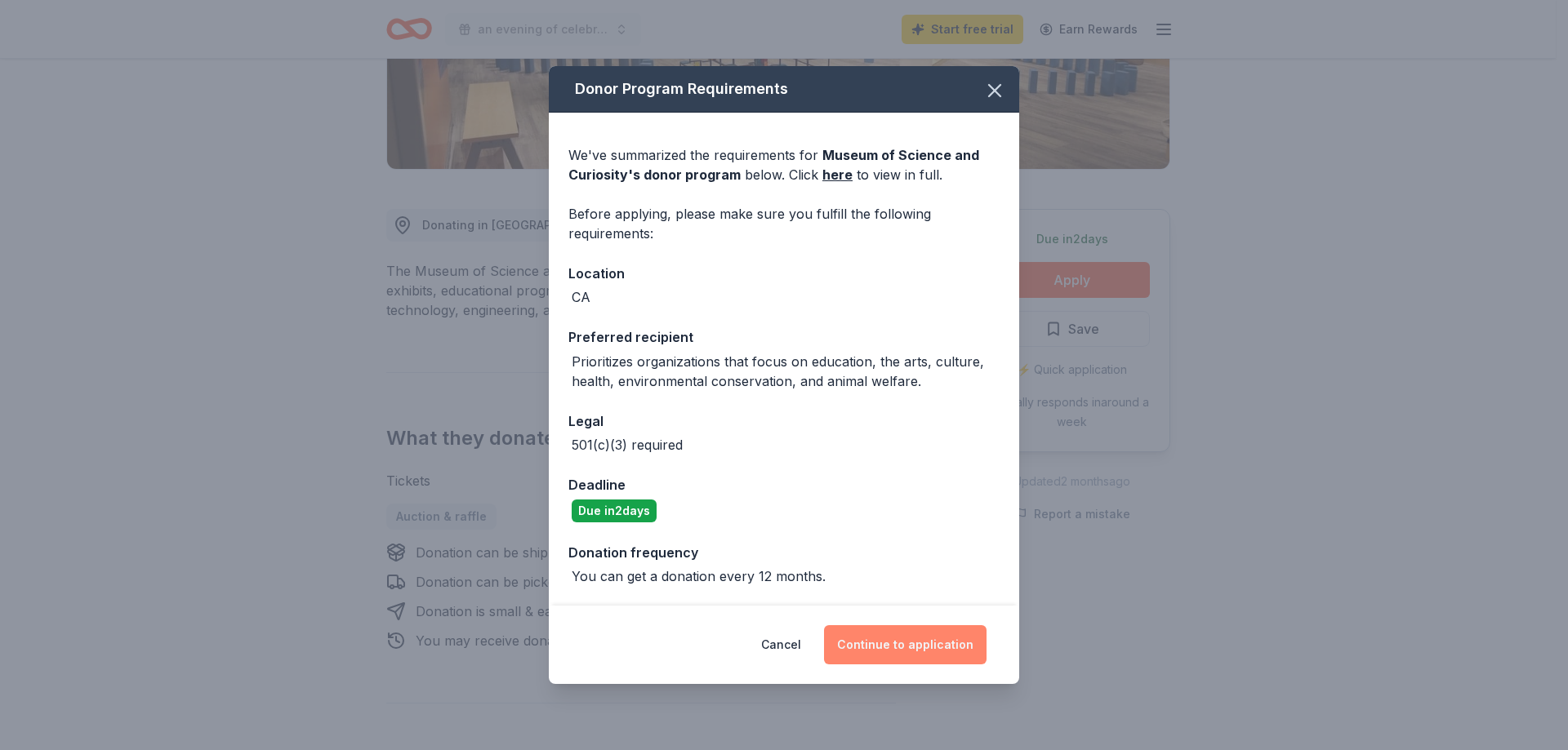
click at [933, 638] on button "Continue to application" at bounding box center [904, 645] width 162 height 39
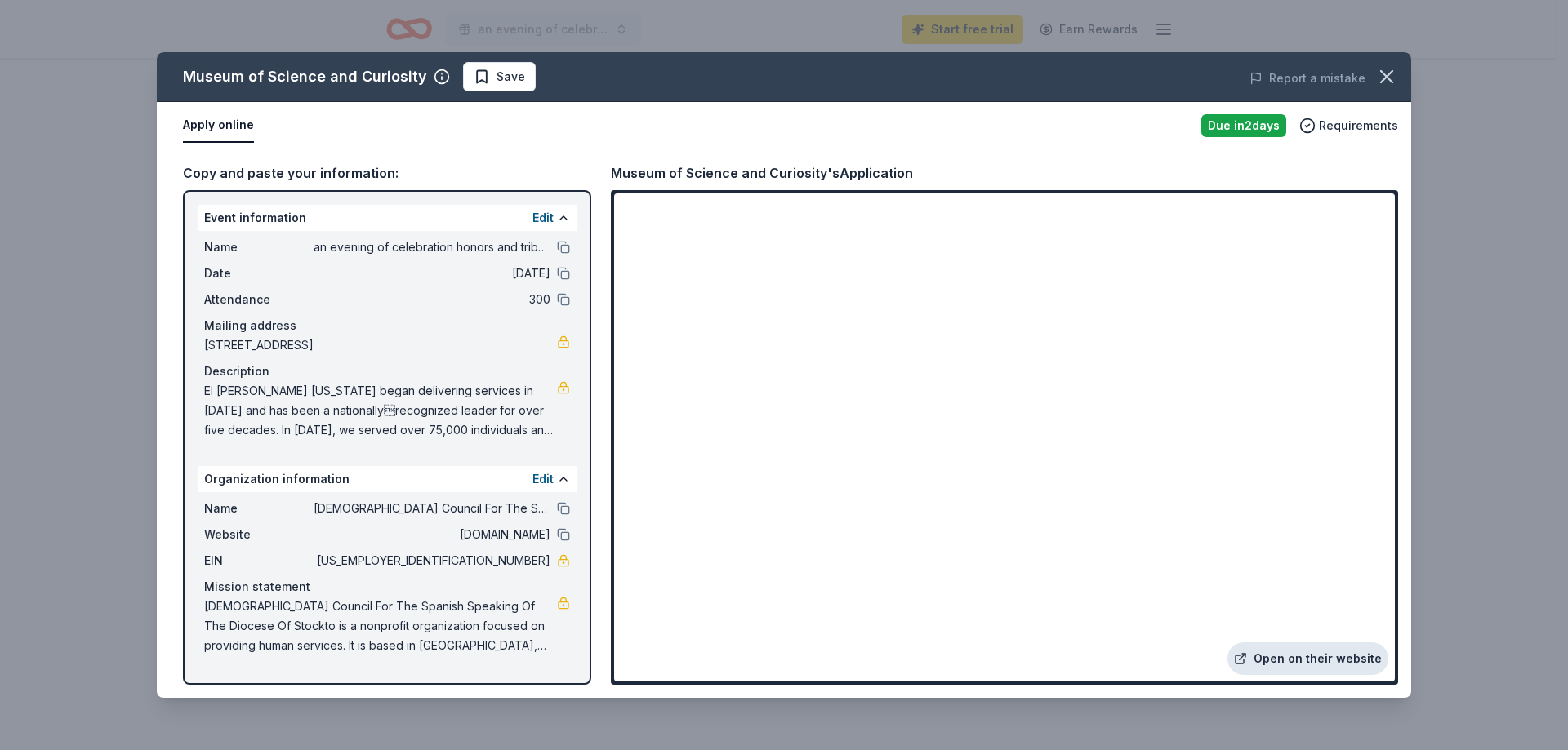
click at [1324, 661] on link "Open on their website" at bounding box center [1308, 659] width 161 height 33
